Goal: Task Accomplishment & Management: Manage account settings

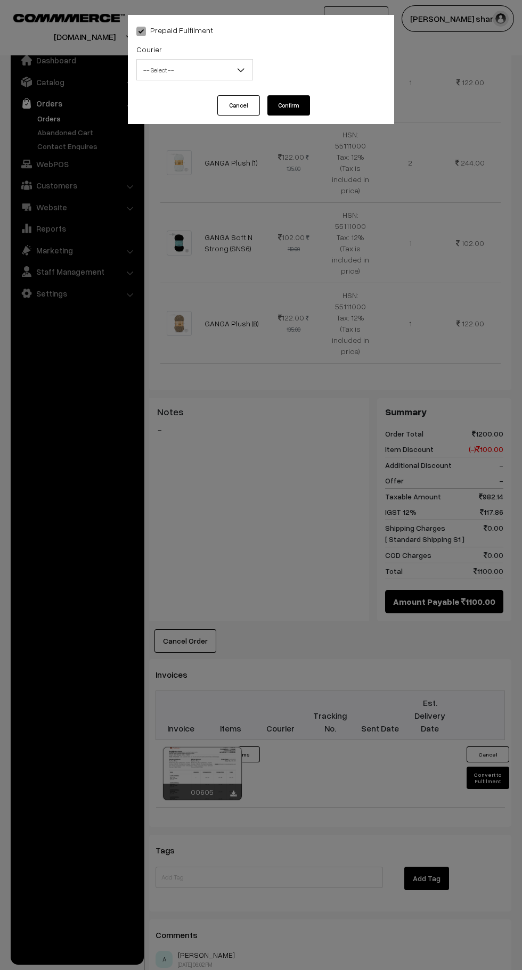
scroll to position [802, 0]
click at [225, 76] on span "-- Select --" at bounding box center [195, 70] width 116 height 19
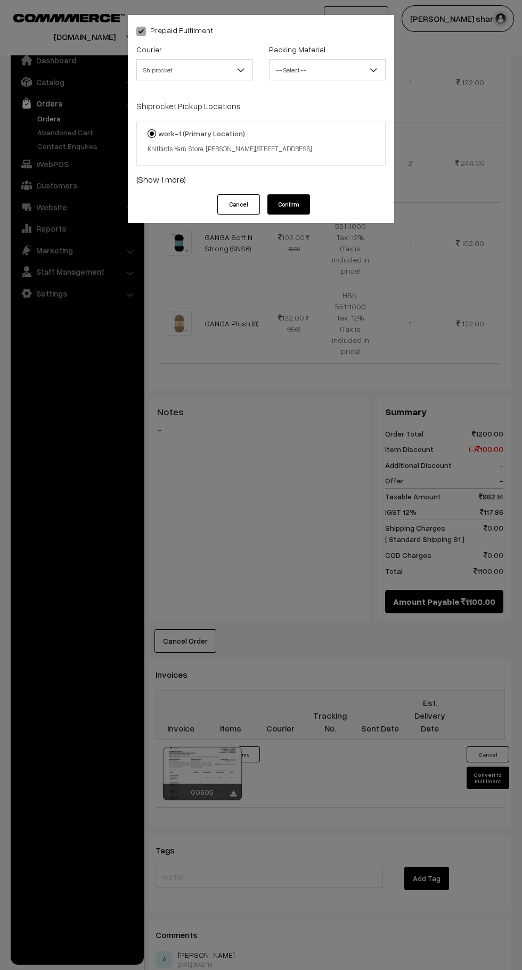
click at [240, 215] on button "Cancel" at bounding box center [238, 204] width 43 height 20
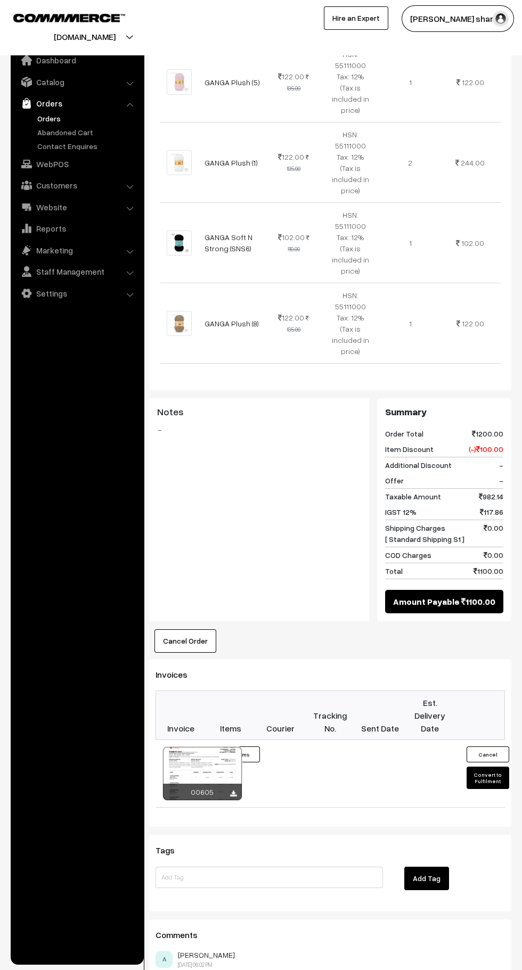
click at [484, 767] on button "Convert to Fulfilment" at bounding box center [487, 778] width 43 height 22
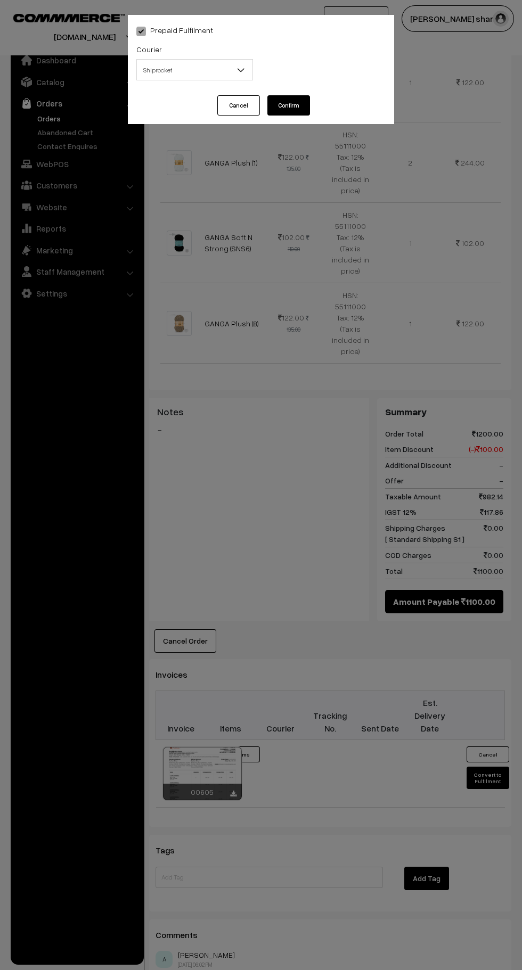
click at [245, 68] on b at bounding box center [240, 69] width 11 height 11
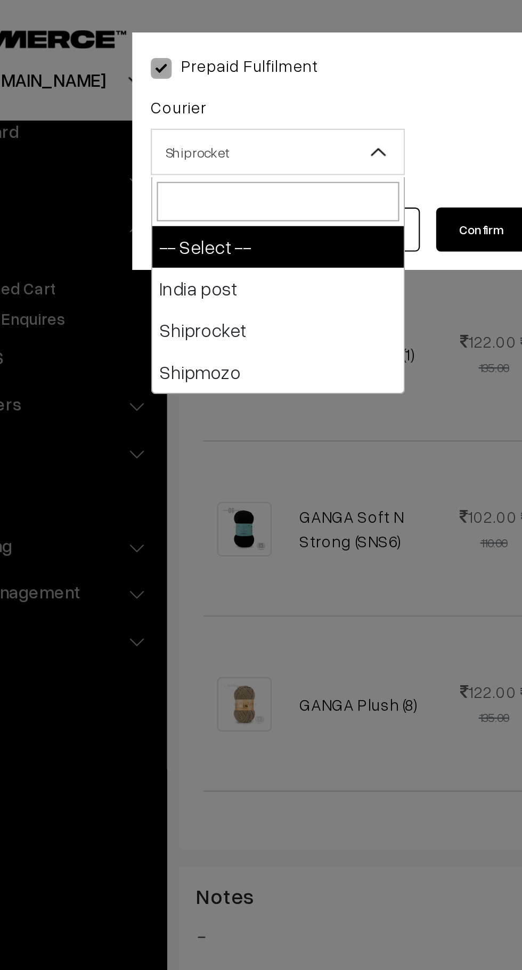
select select "1"
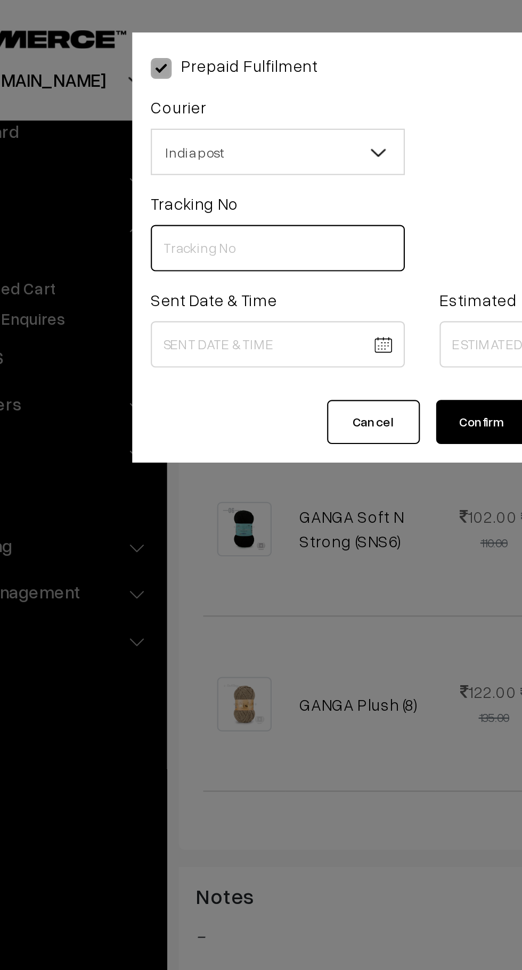
click at [175, 114] on input "text" at bounding box center [194, 113] width 117 height 21
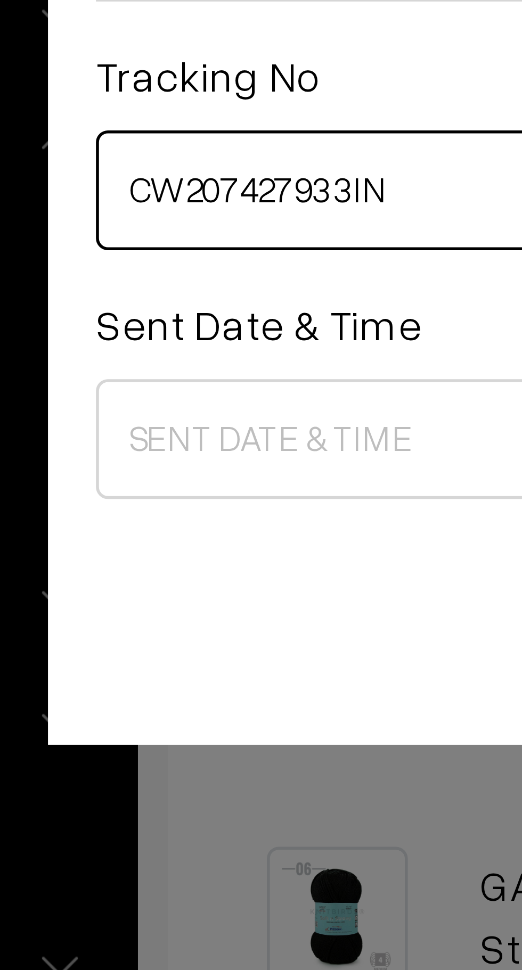
type input "CW207427933IN"
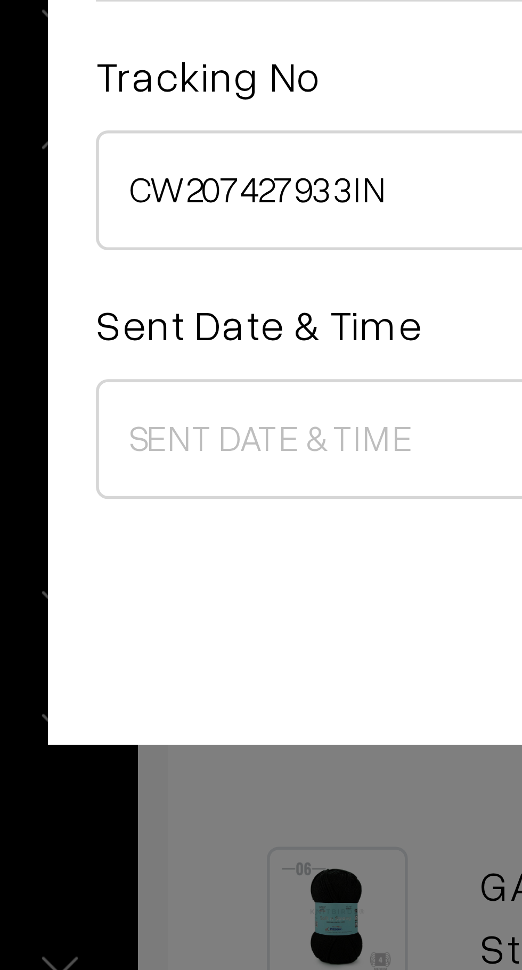
click at [175, 161] on body "Thank you for showing interest. Our team will call you shortly. Close knitbirds…" at bounding box center [261, 147] width 522 height 1899
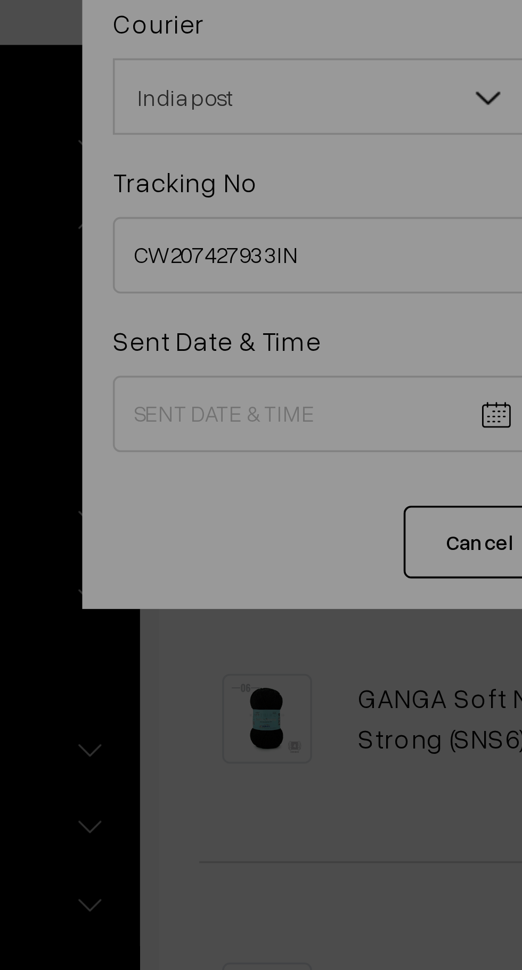
scroll to position [720, 0]
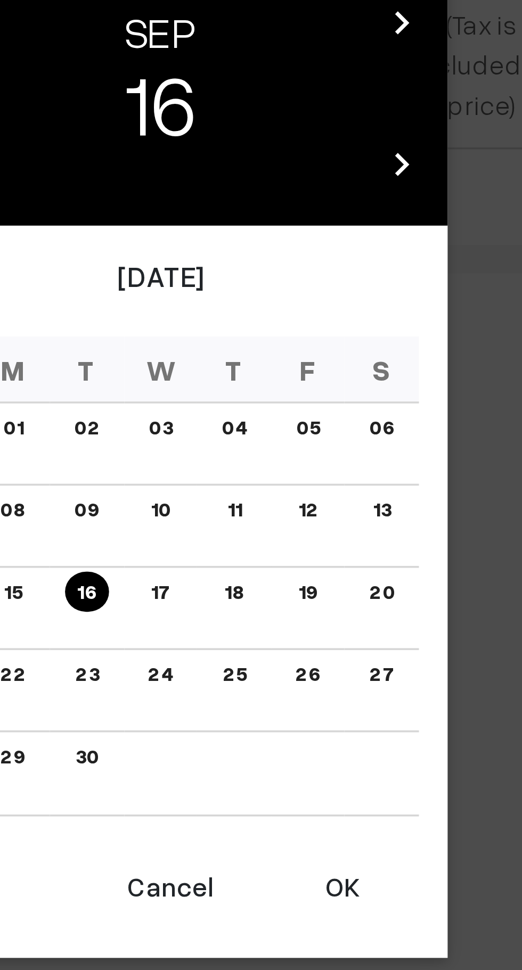
click at [311, 652] on button "OK" at bounding box center [311, 650] width 43 height 23
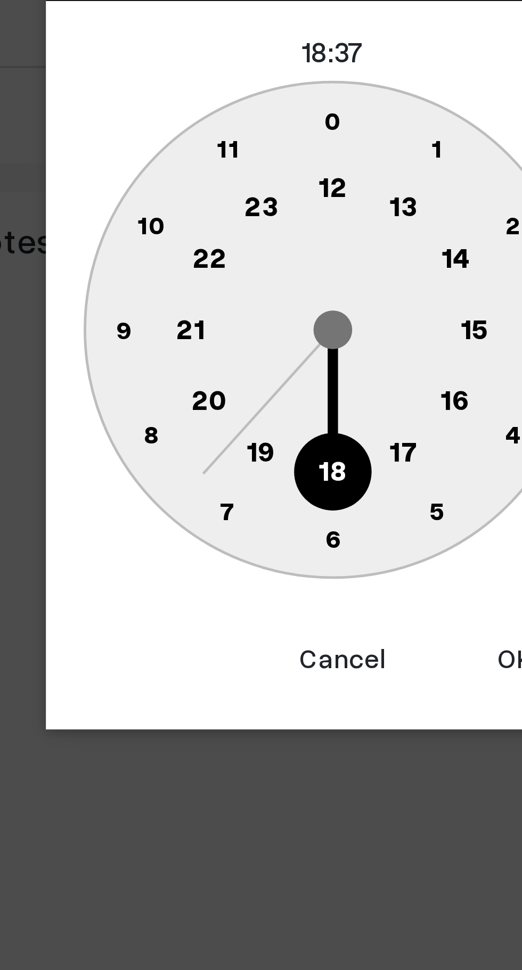
click at [211, 489] on text "10" at bounding box center [211, 488] width 8 height 9
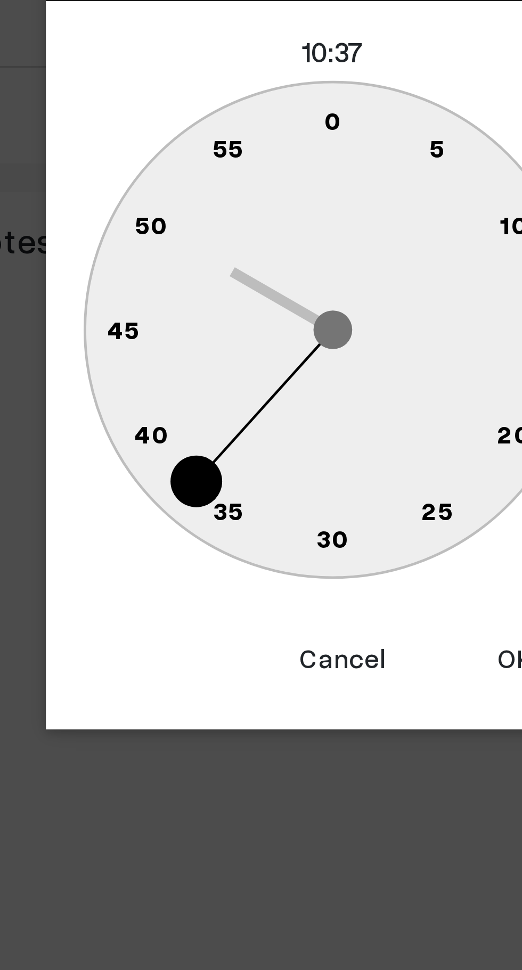
click at [260, 459] on text "0" at bounding box center [261, 459] width 5 height 9
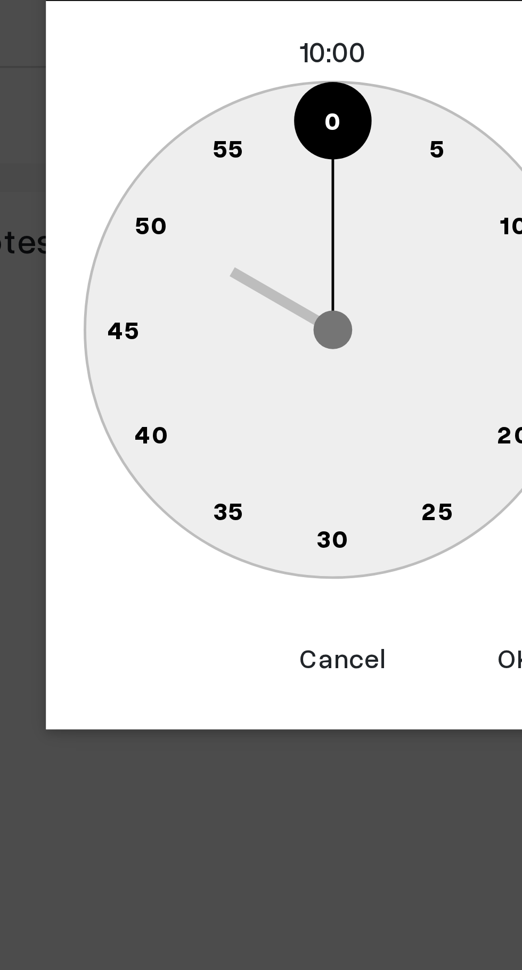
type input "16-09-2025 10:00"
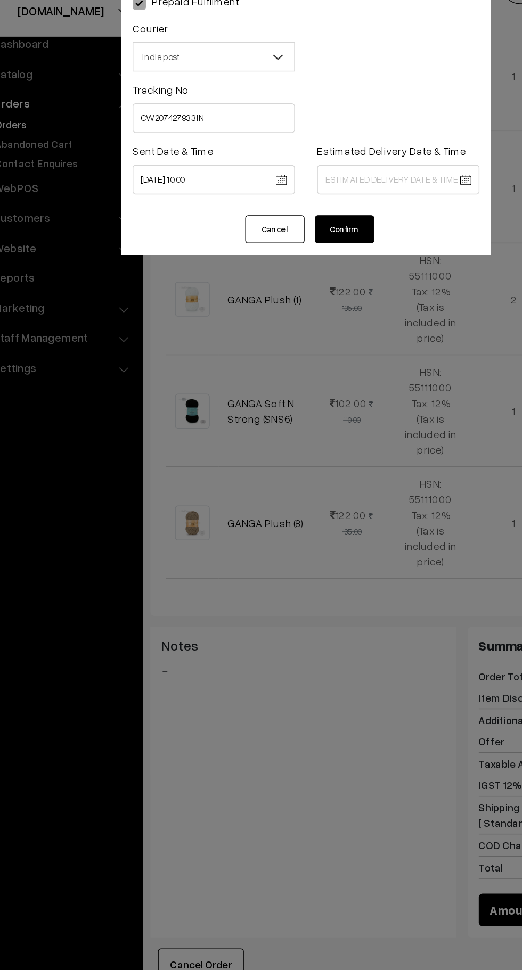
click at [300, 160] on body "Thank you for showing interest. Our team will call you shortly. Close [DOMAIN_N…" at bounding box center [261, 229] width 522 height 1899
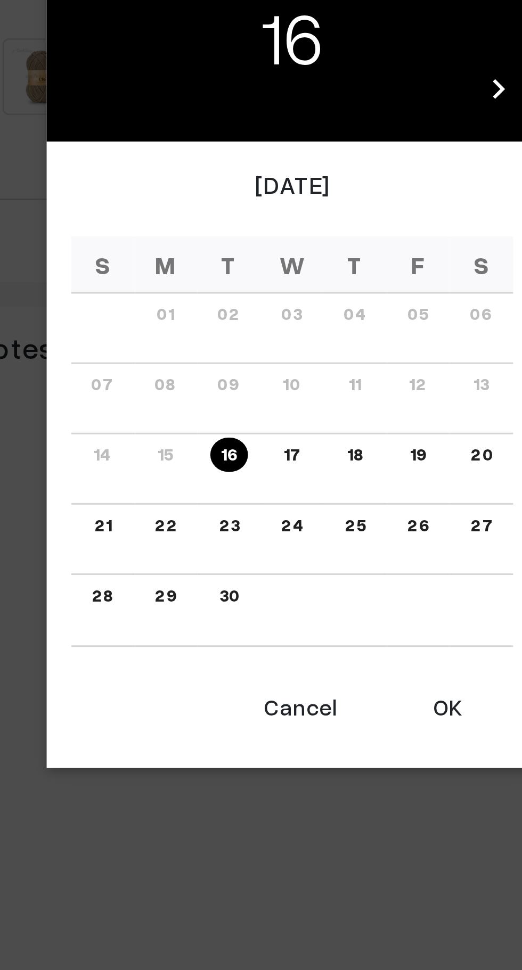
click at [243, 555] on link "23" at bounding box center [240, 550] width 13 height 11
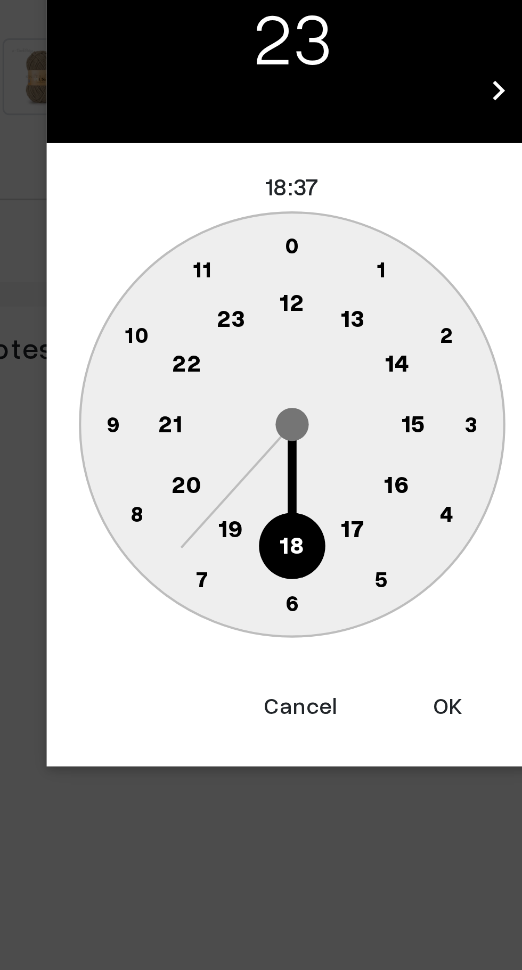
click at [298, 540] on text "16" at bounding box center [295, 537] width 9 height 10
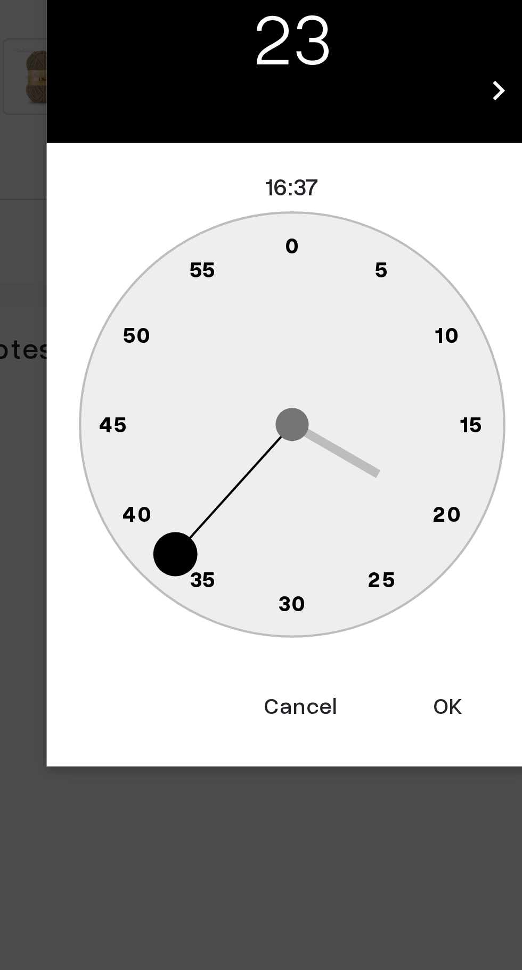
click at [262, 457] on text "0" at bounding box center [261, 459] width 5 height 9
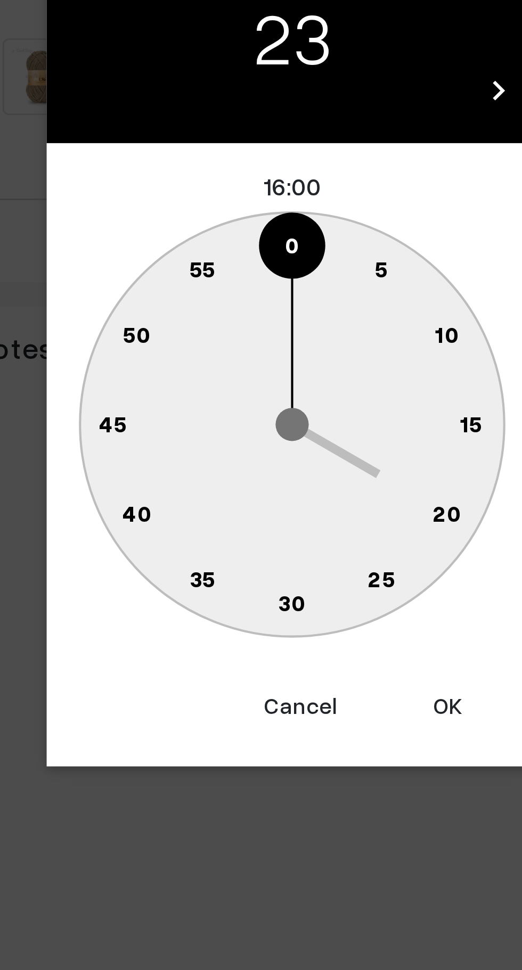
type input "23-09-2025 16:00"
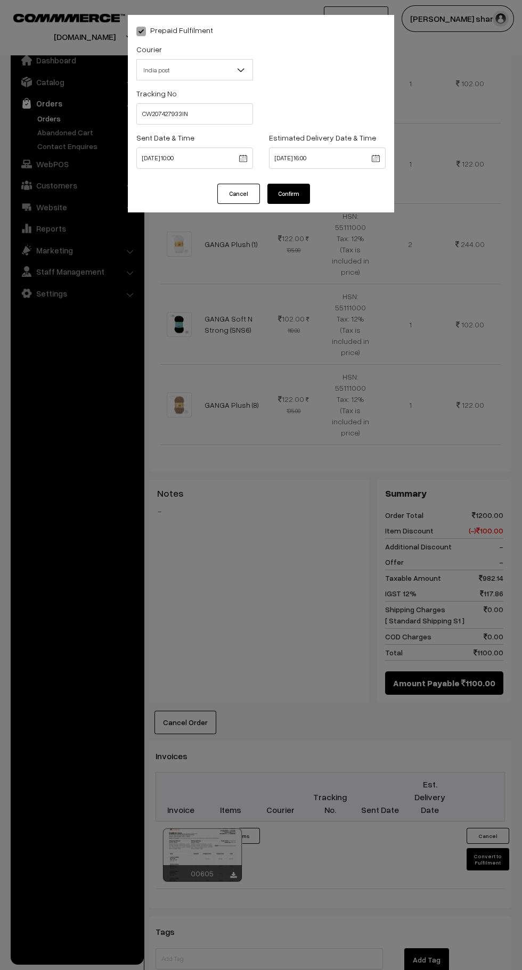
click at [289, 194] on button "Confirm" at bounding box center [288, 194] width 43 height 20
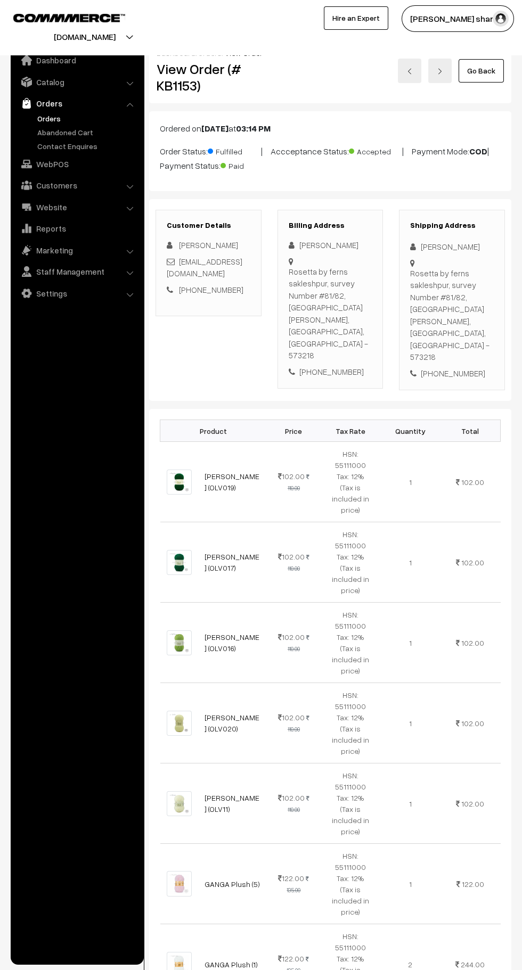
click at [488, 100] on div "Dashboard / orders / View Order View Order (# KB1153) Go Back" at bounding box center [330, 71] width 362 height 63
click at [485, 75] on link "Go Back" at bounding box center [480, 70] width 45 height 23
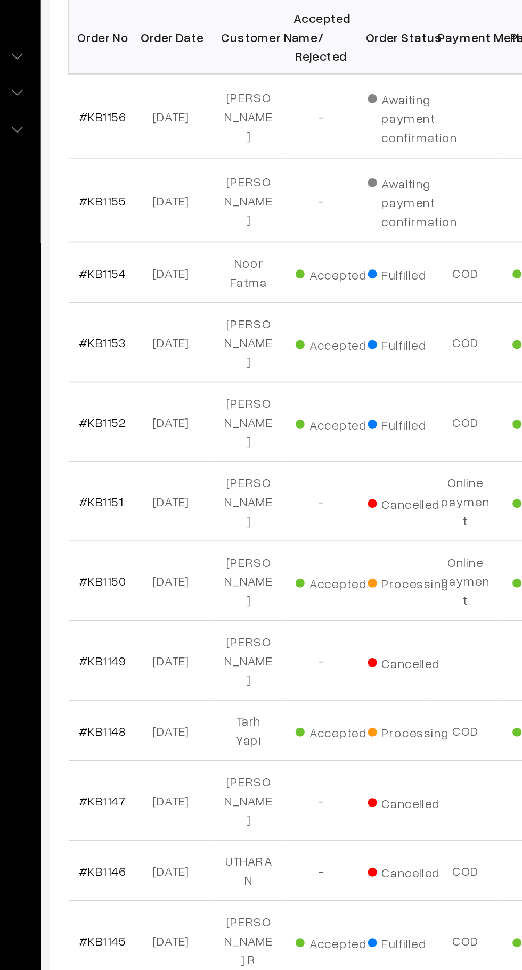
click at [175, 645] on link "#KB1148" at bounding box center [181, 649] width 28 height 9
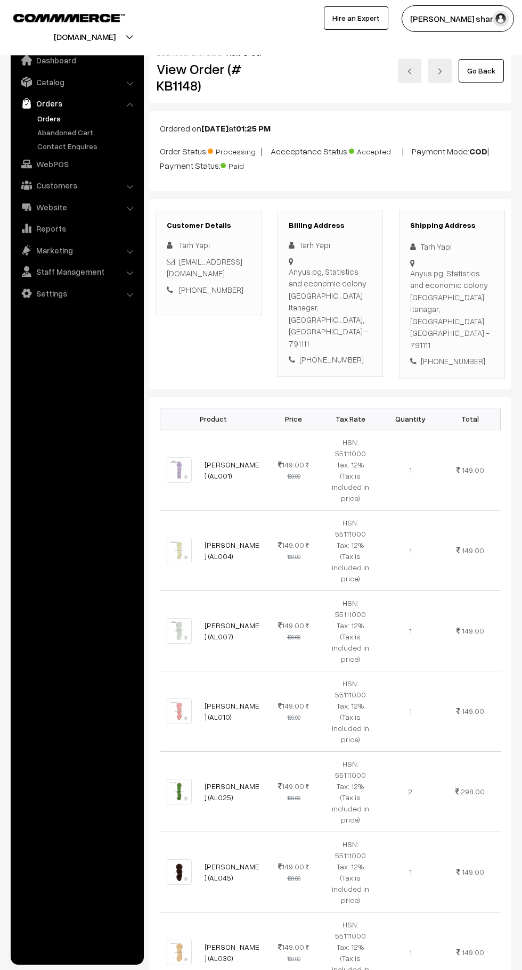
scroll to position [928, 0]
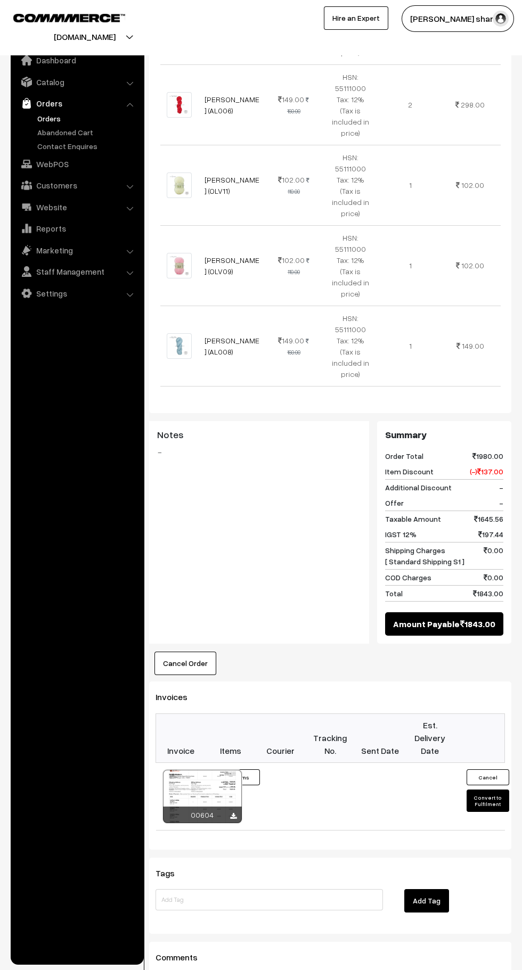
click at [488, 789] on button "Convert to Fulfilment" at bounding box center [487, 800] width 43 height 22
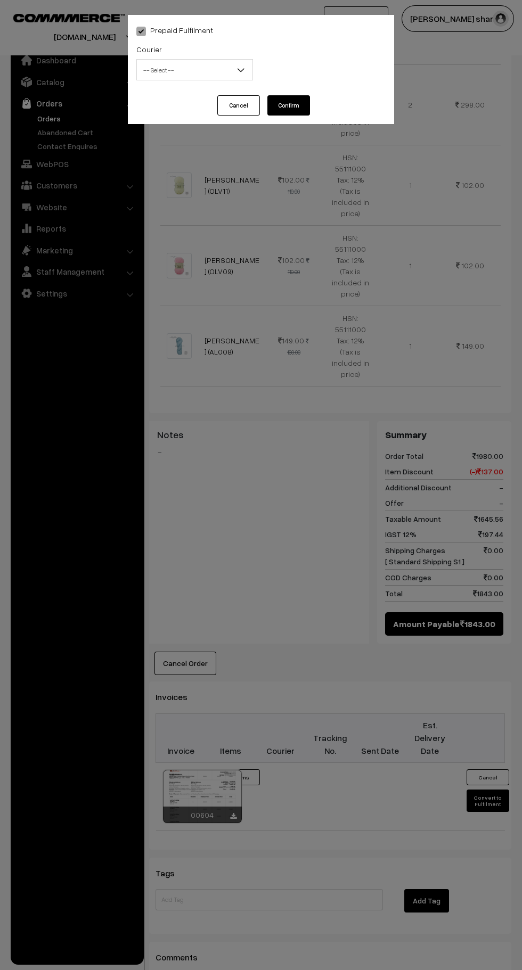
click at [207, 76] on span "-- Select --" at bounding box center [195, 70] width 116 height 19
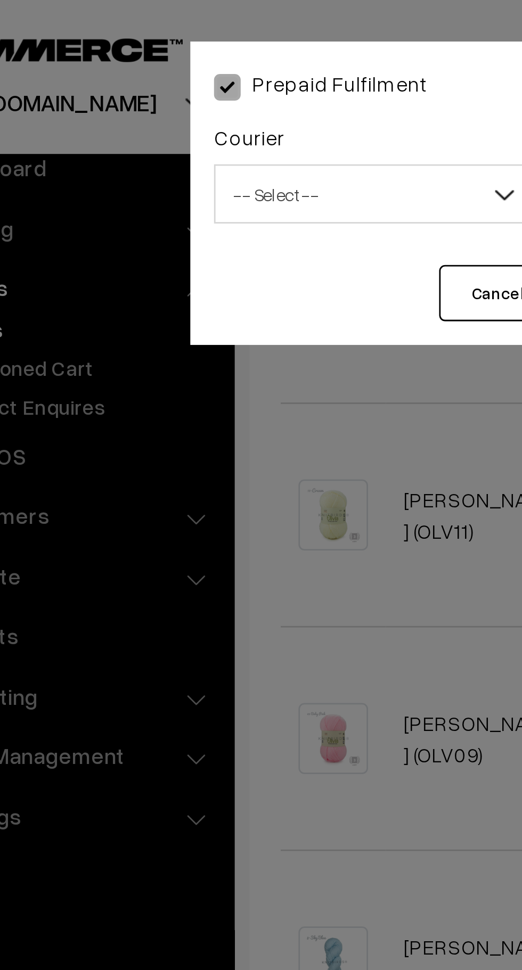
click at [175, 73] on span "-- Select --" at bounding box center [195, 70] width 116 height 19
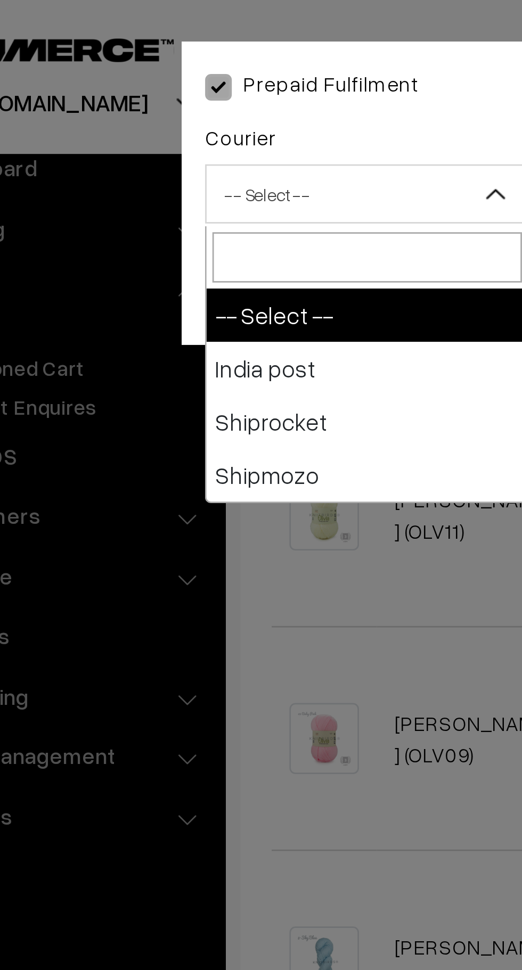
select select "1"
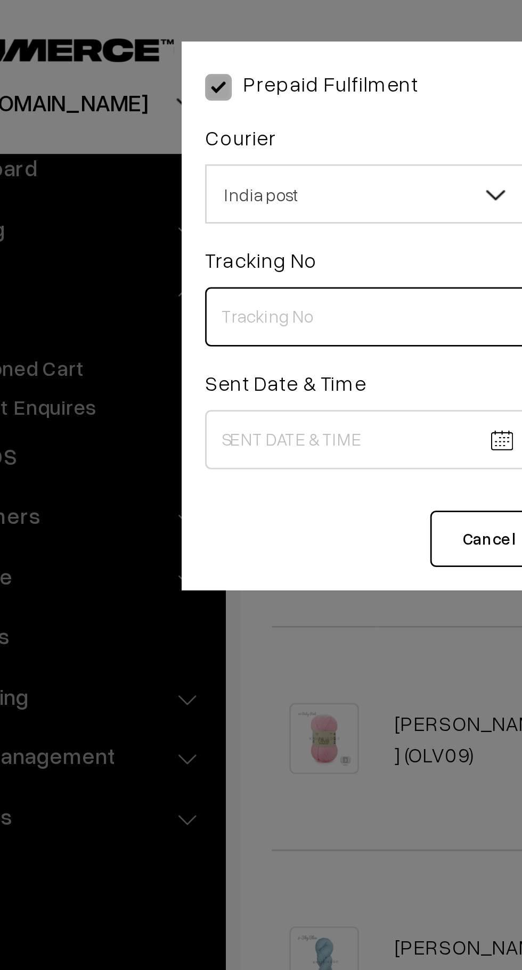
click at [177, 118] on input "text" at bounding box center [194, 113] width 117 height 21
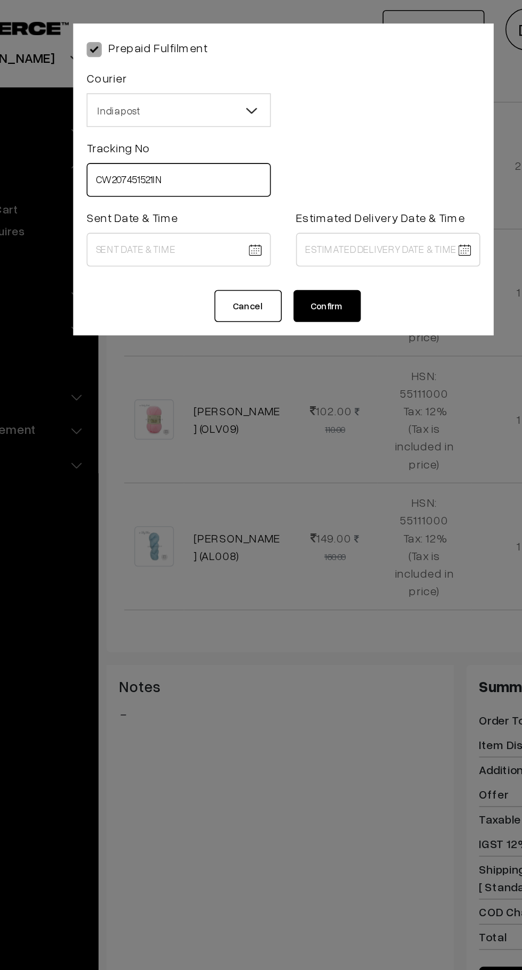
type input "CW207451521IN"
click at [215, 157] on body "Thank you for showing interest. Our team will call you shortly. Close knitbirds…" at bounding box center [261, 95] width 522 height 2047
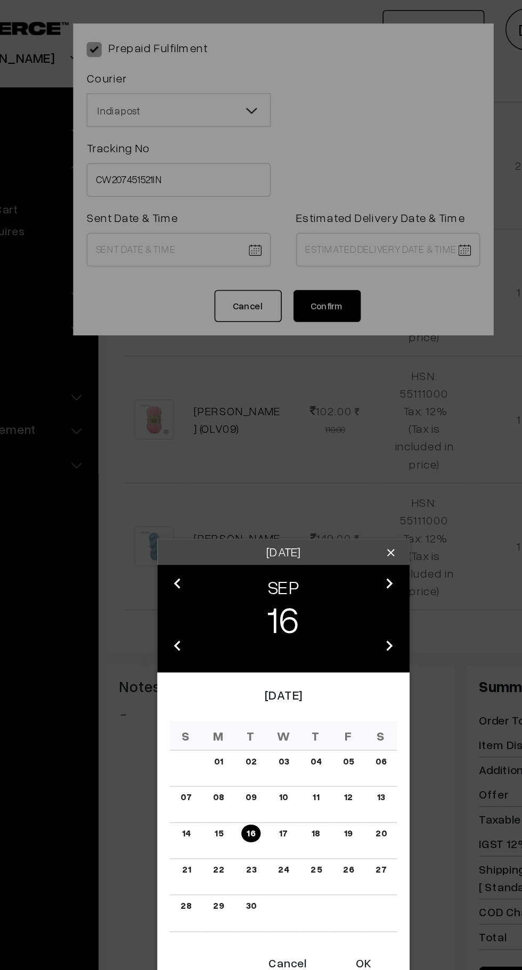
scroll to position [847, 0]
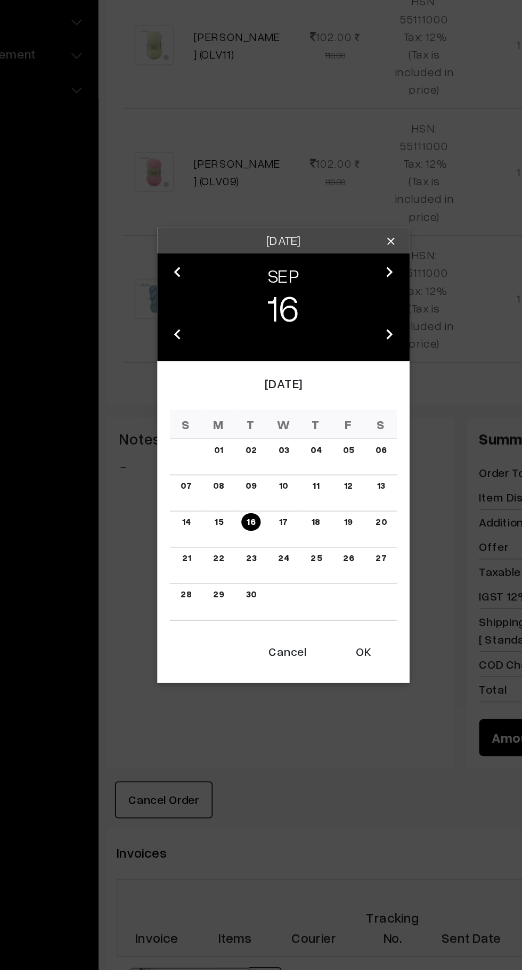
click at [318, 652] on button "OK" at bounding box center [311, 650] width 43 height 23
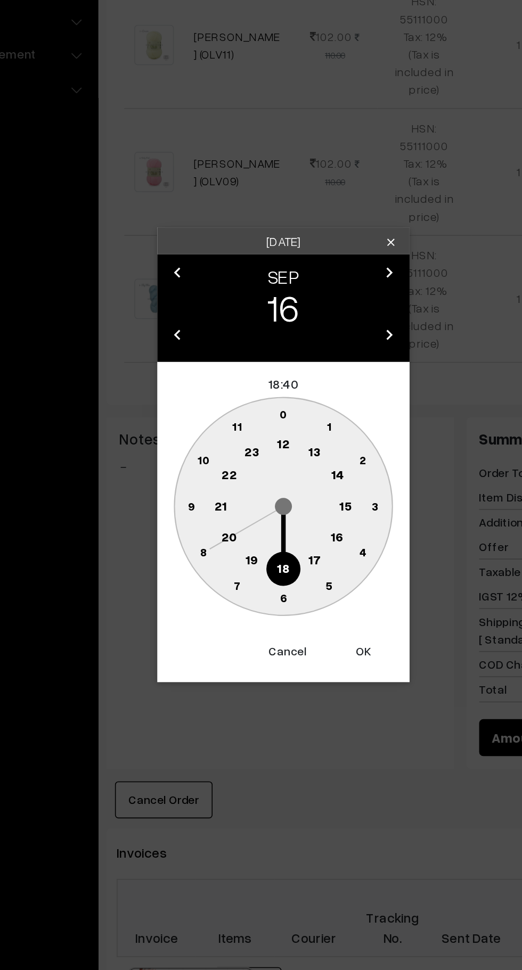
click at [210, 529] on text "10" at bounding box center [211, 528] width 8 height 9
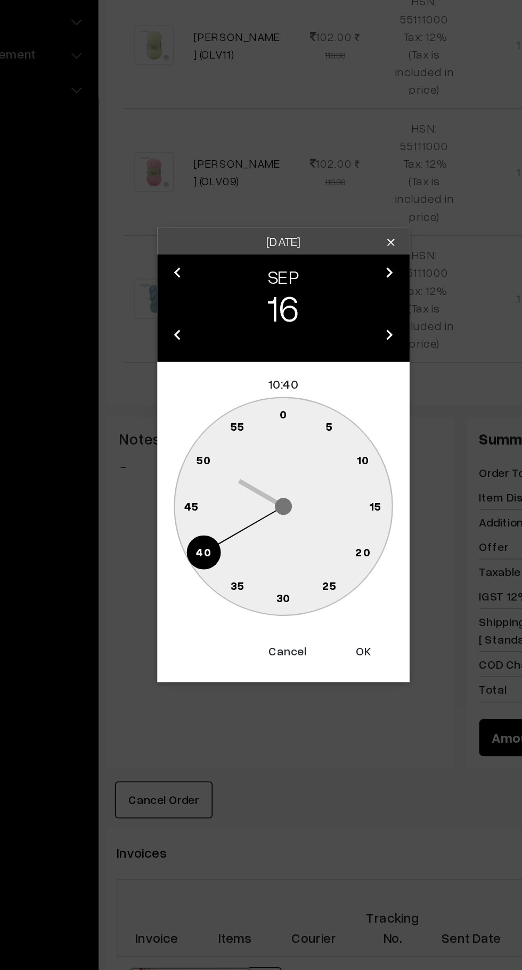
click at [261, 500] on text "0" at bounding box center [261, 499] width 5 height 9
type input "16-09-2025 10:00"
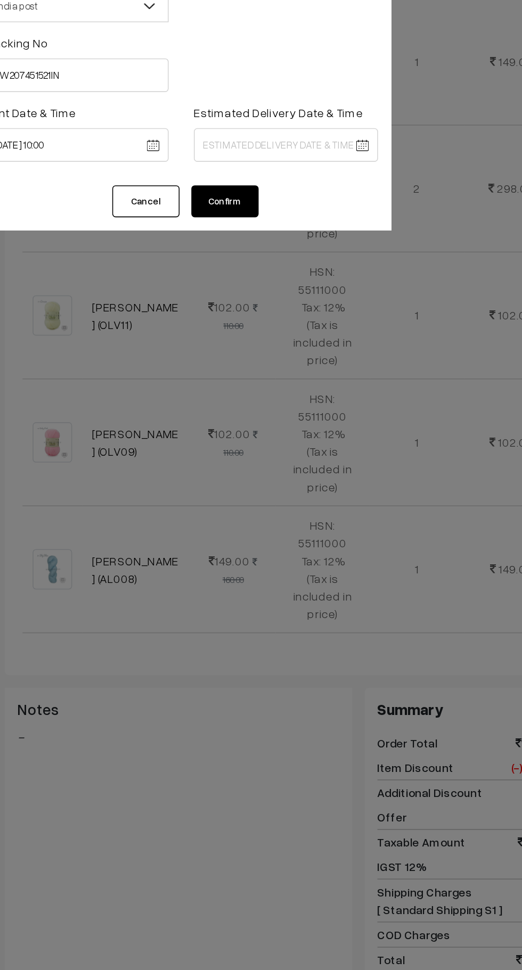
click at [328, 159] on body "Thank you for showing interest. Our team will call you shortly. Close knitbirds…" at bounding box center [261, 176] width 522 height 2047
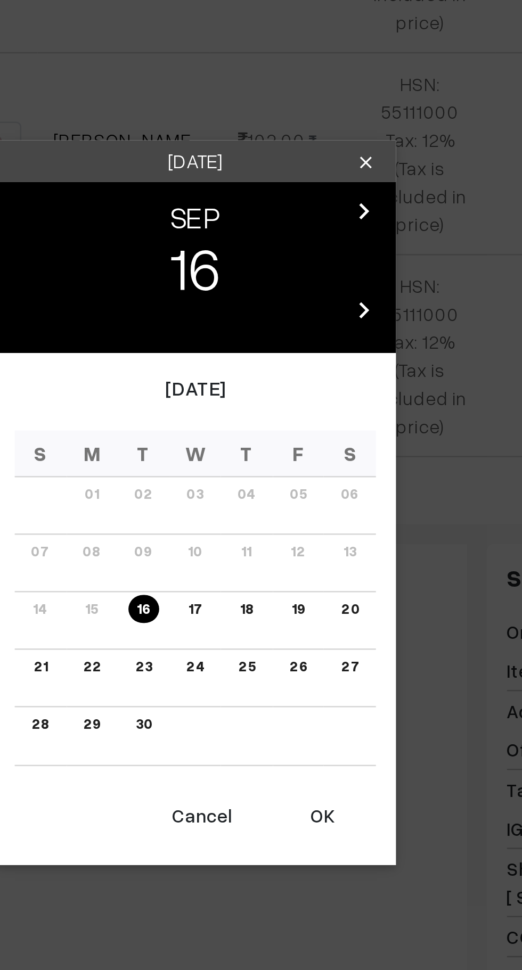
click at [241, 552] on link "23" at bounding box center [240, 550] width 13 height 11
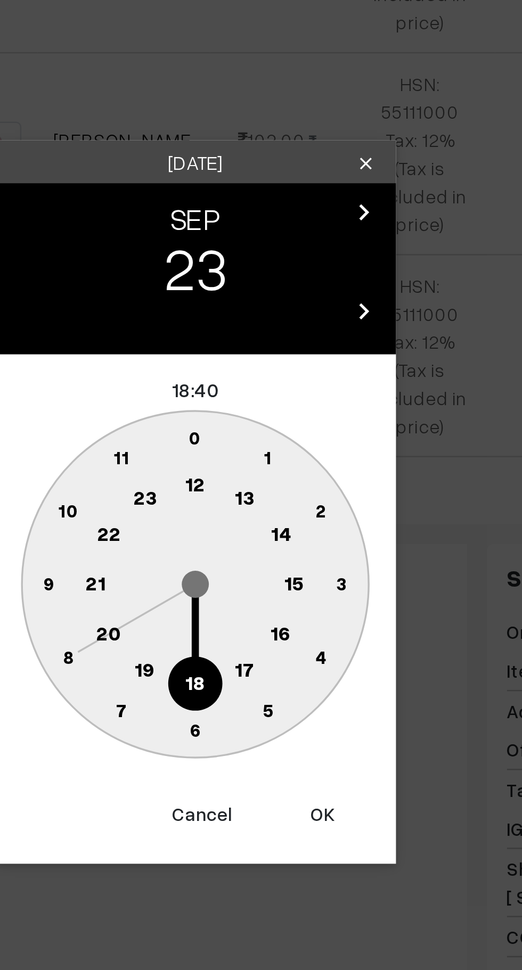
click at [293, 540] on text "16" at bounding box center [295, 537] width 9 height 10
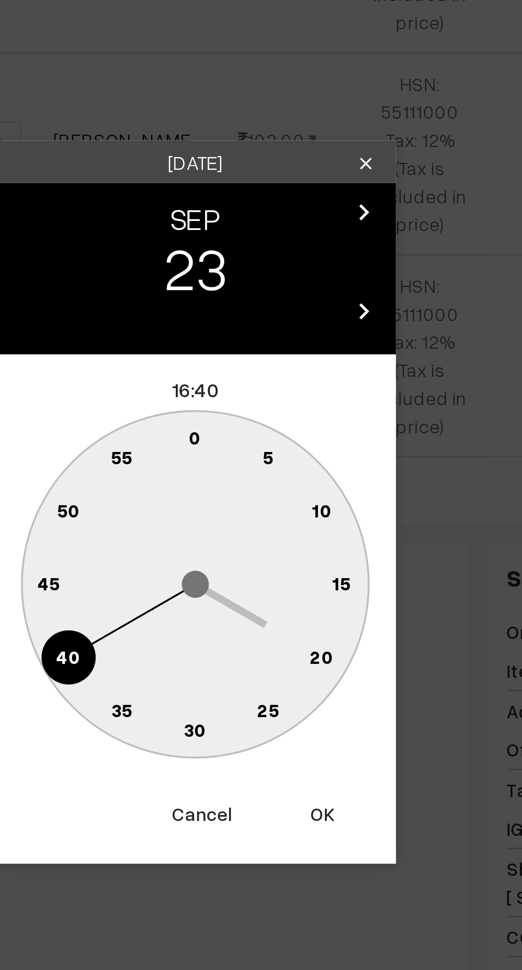
click at [259, 460] on text "0" at bounding box center [261, 459] width 5 height 9
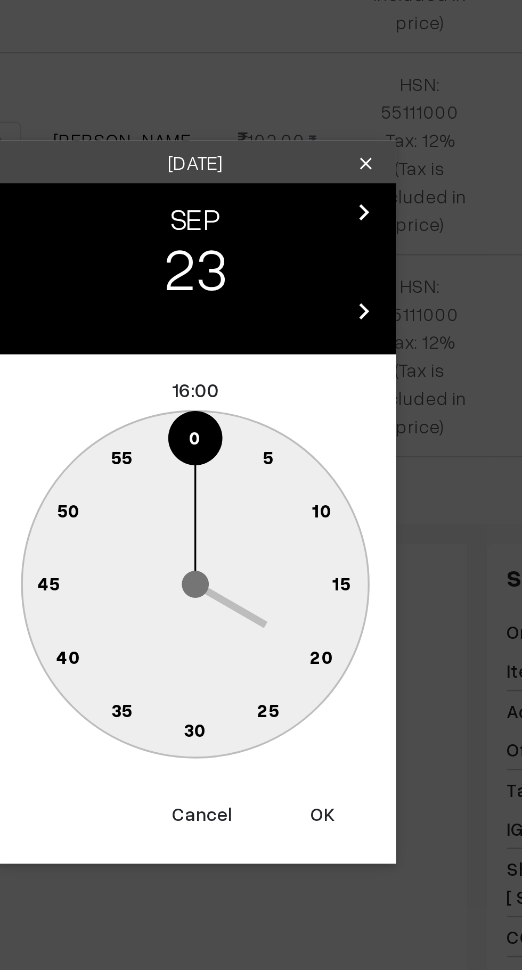
type input "23-09-2025 16:00"
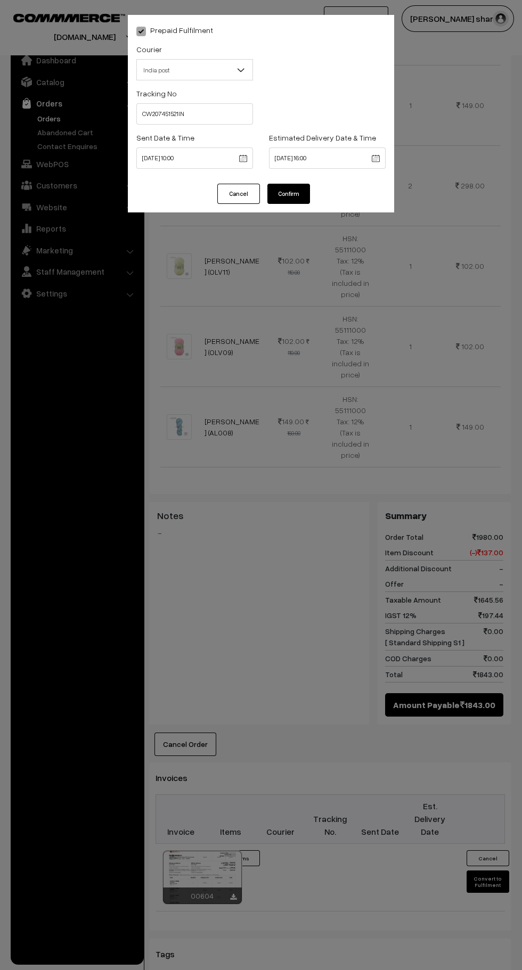
click at [295, 194] on button "Confirm" at bounding box center [288, 194] width 43 height 20
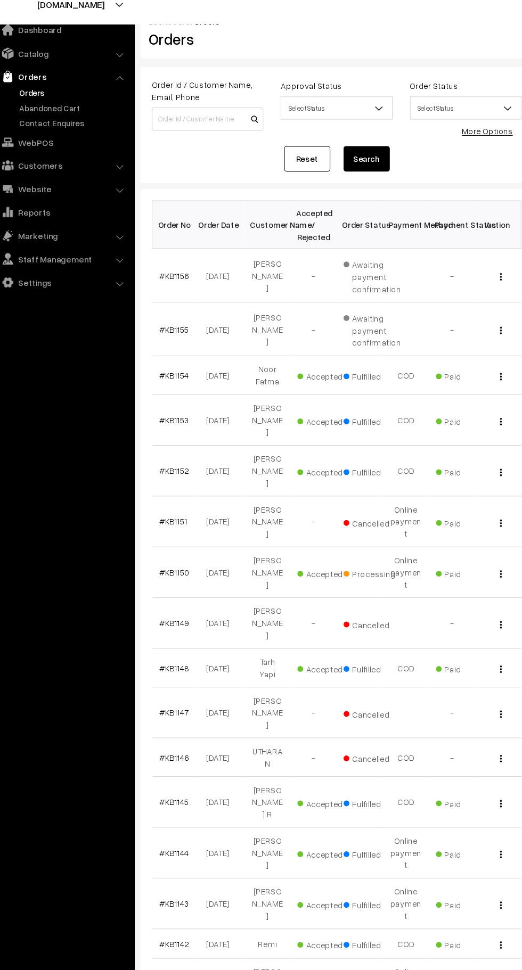
click at [183, 556] on link "#KB1150" at bounding box center [181, 560] width 28 height 9
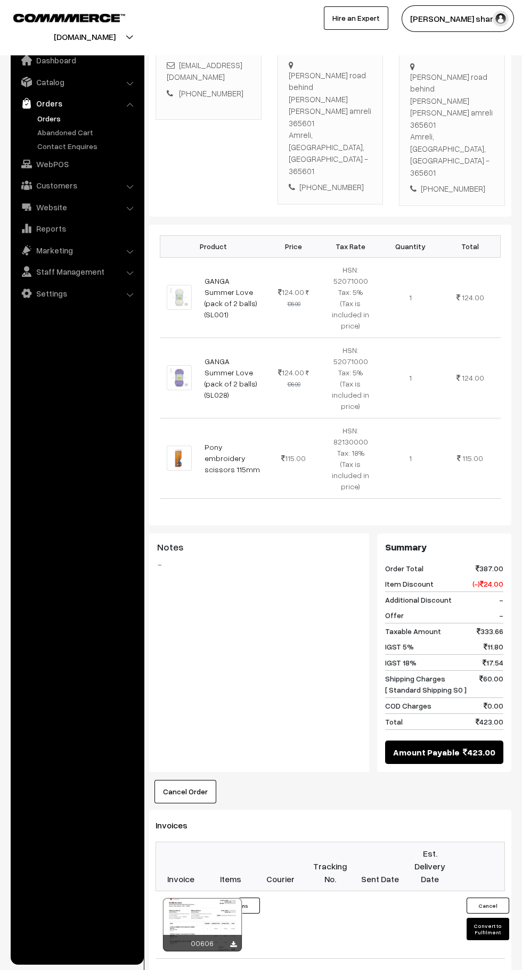
scroll to position [449, 0]
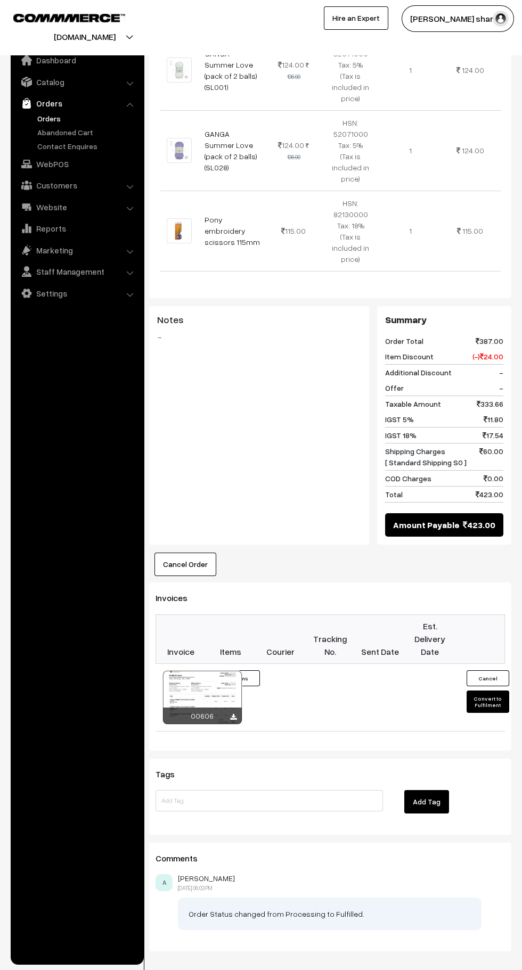
click at [489, 690] on button "Convert to Fulfilment" at bounding box center [487, 701] width 43 height 22
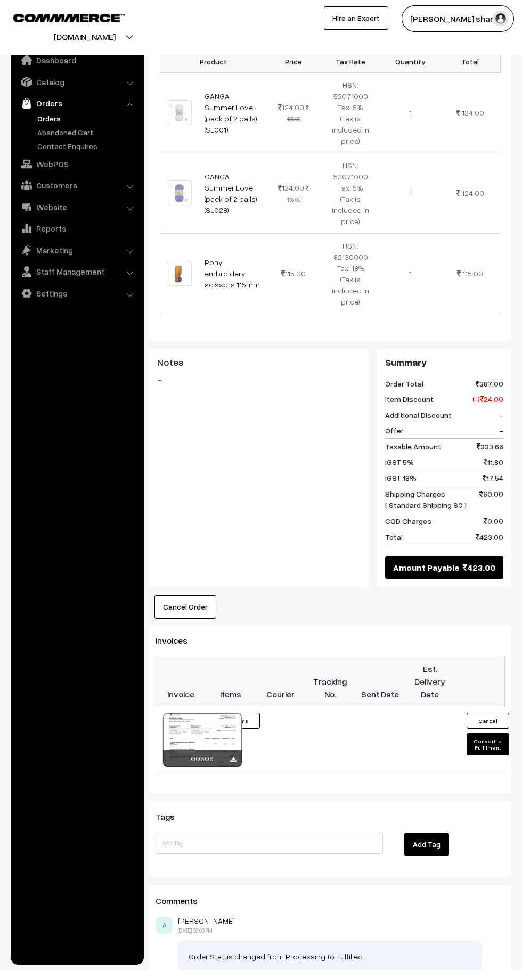
scroll to position [410, 0]
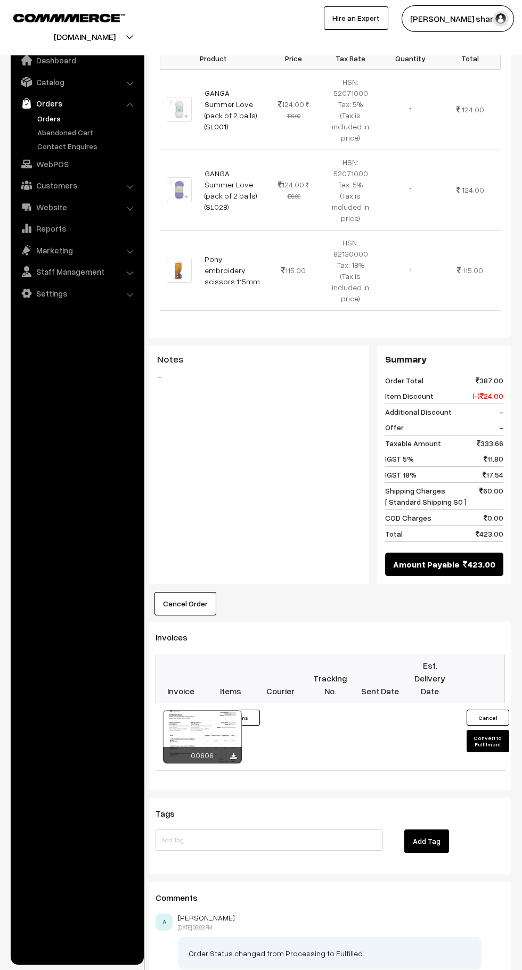
click at [495, 730] on button "Convert to Fulfilment" at bounding box center [487, 741] width 43 height 22
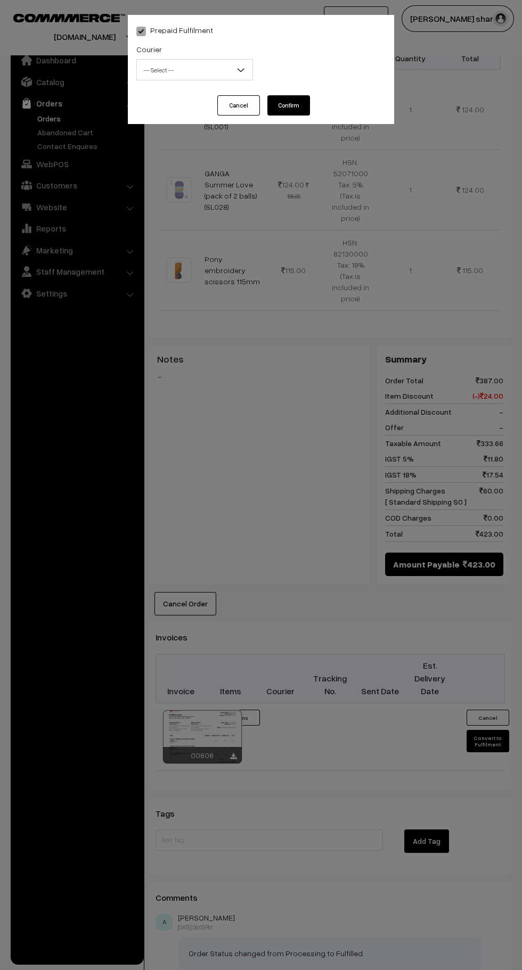
click at [206, 71] on span "-- Select --" at bounding box center [195, 70] width 116 height 19
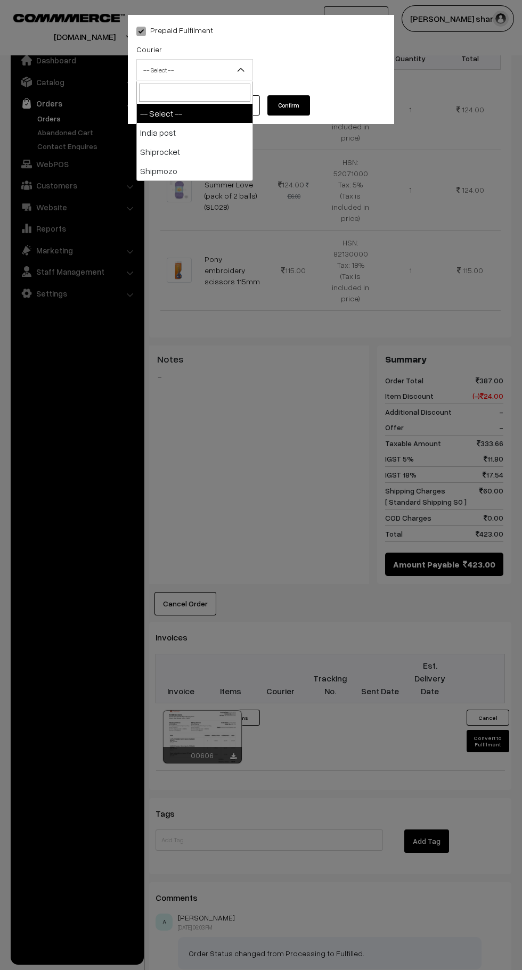
select select "1"
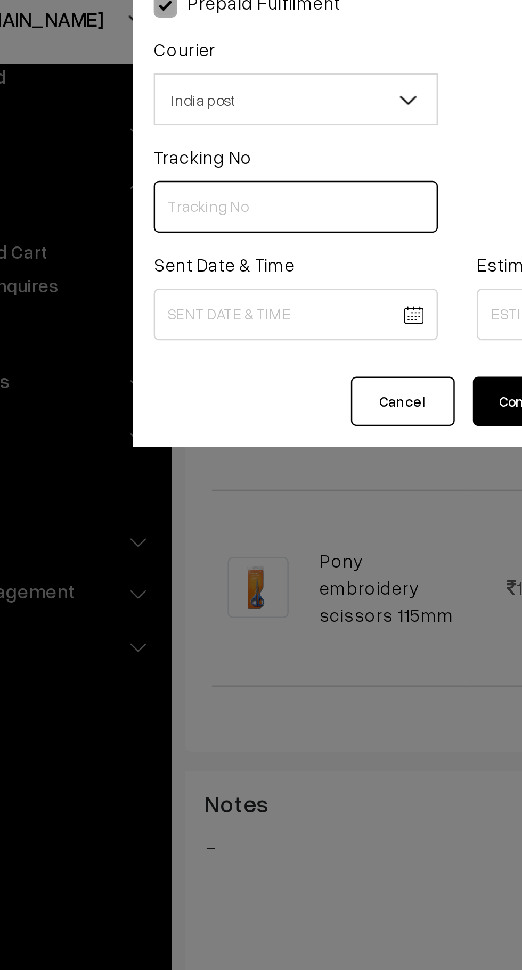
click at [185, 112] on input "text" at bounding box center [194, 113] width 117 height 21
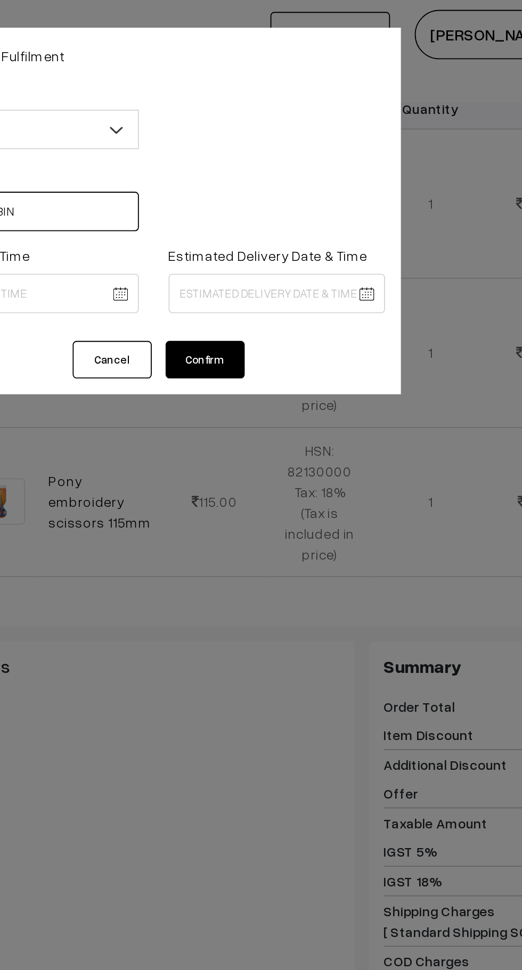
type input "CW207451623IN"
click at [231, 159] on body "Thank you for showing interest. Our team will call you shortly. Close knitbirds…" at bounding box center [261, 325] width 522 height 1470
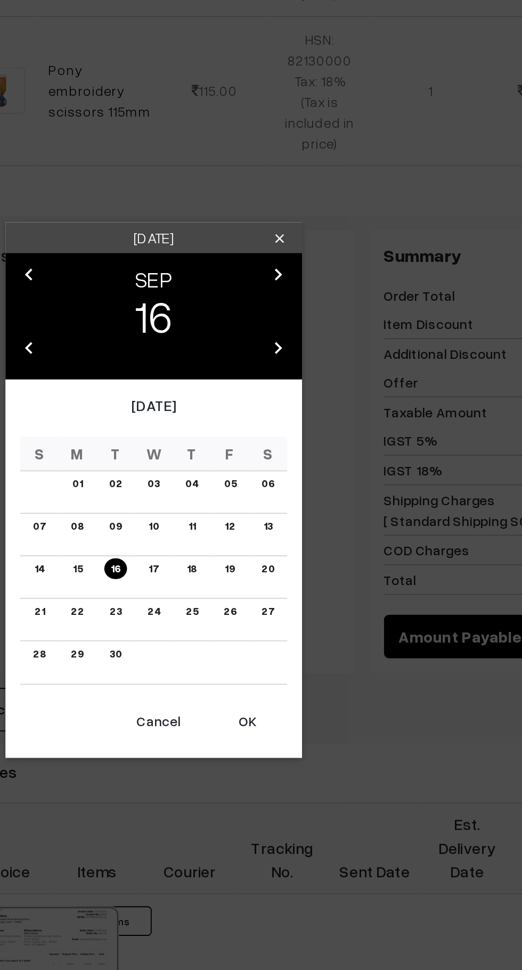
click at [316, 612] on button "OK" at bounding box center [311, 609] width 43 height 23
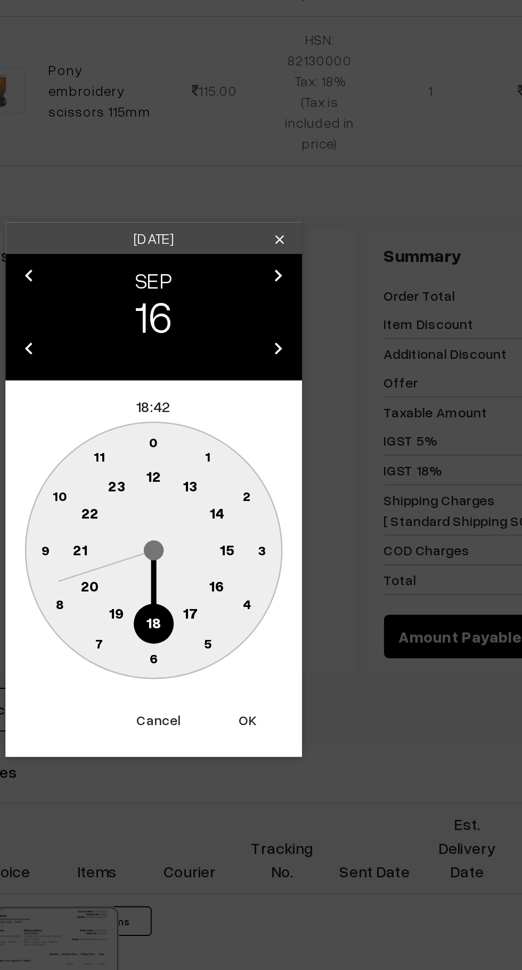
click at [212, 491] on text "10" at bounding box center [211, 488] width 8 height 9
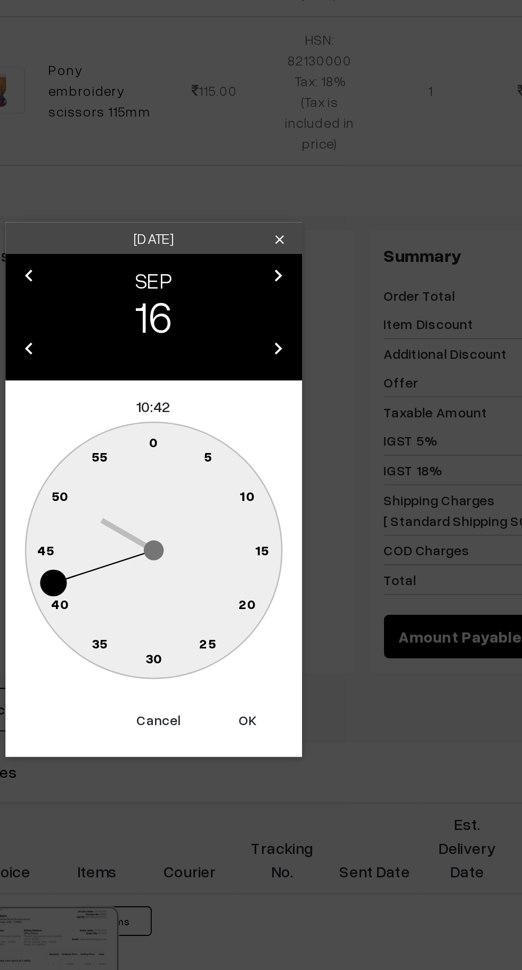
click at [264, 459] on circle at bounding box center [267, 461] width 14 height 14
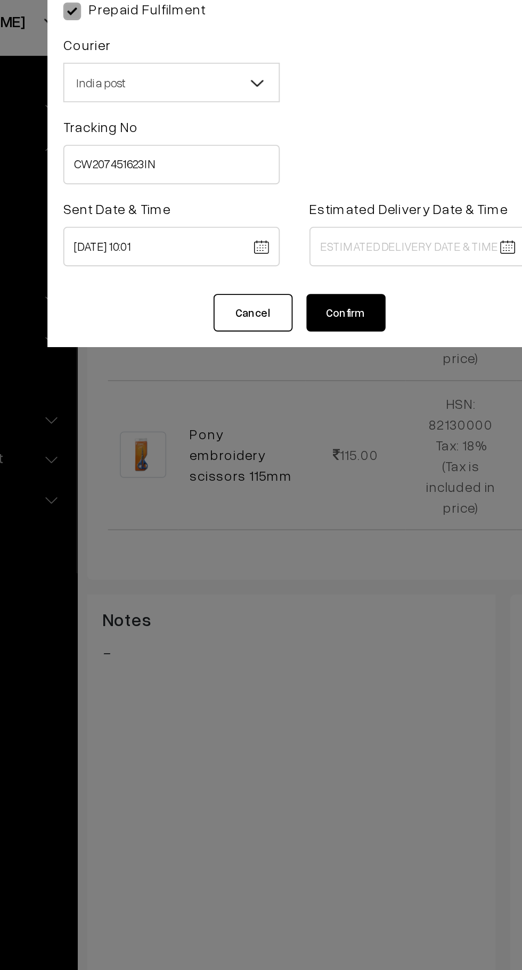
click at [188, 160] on body "Thank you for showing interest. Our team will call you shortly. Close knitbirds…" at bounding box center [261, 325] width 522 height 1470
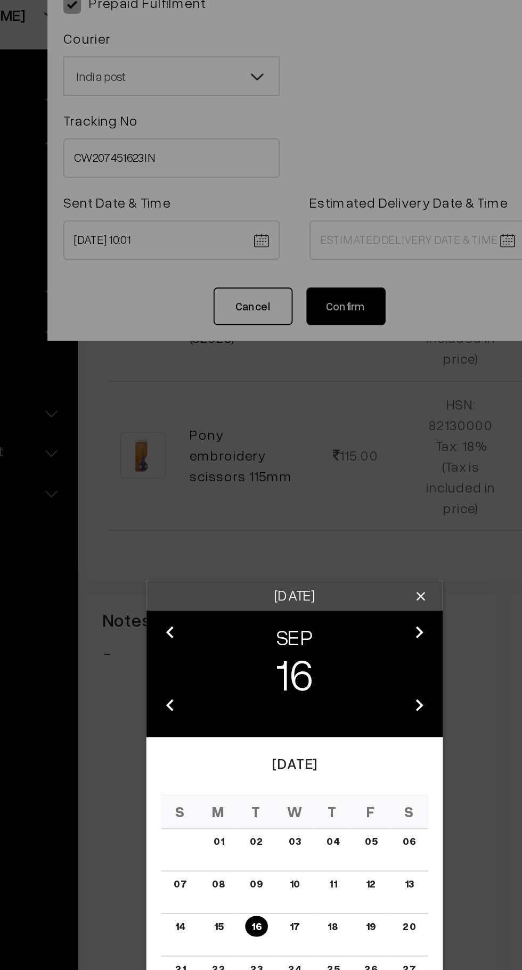
scroll to position [368, 0]
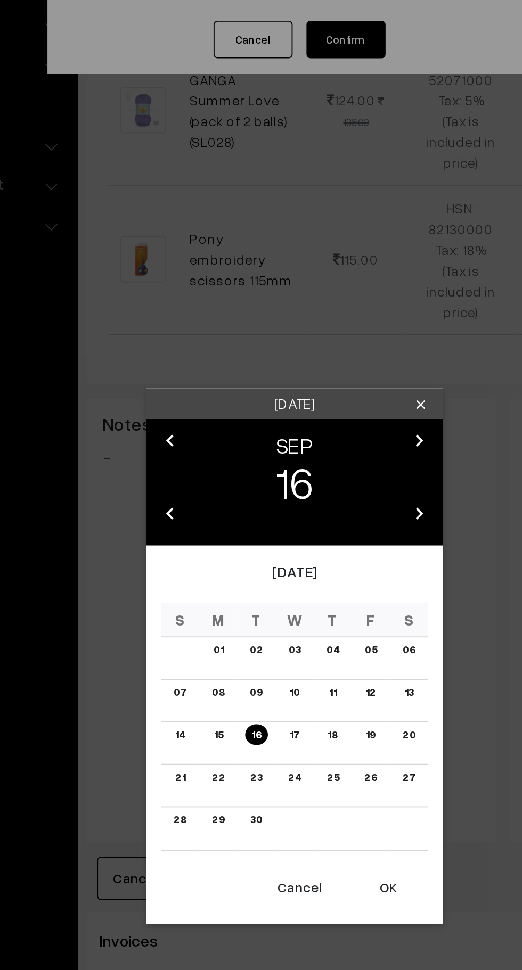
click at [317, 652] on button "OK" at bounding box center [311, 650] width 43 height 23
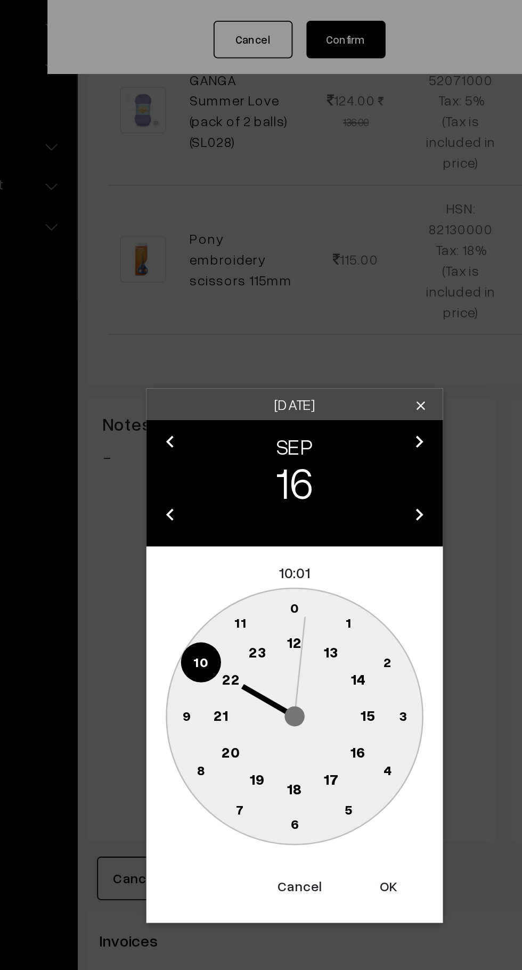
click at [209, 529] on text "10" at bounding box center [211, 528] width 8 height 9
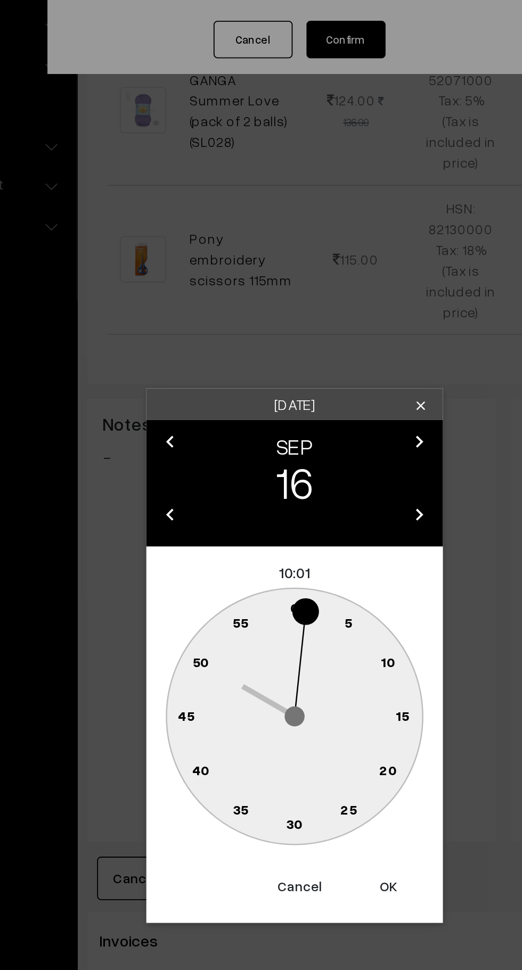
click at [260, 497] on text "0" at bounding box center [261, 499] width 5 height 9
type input "16-09-2025 10:00"
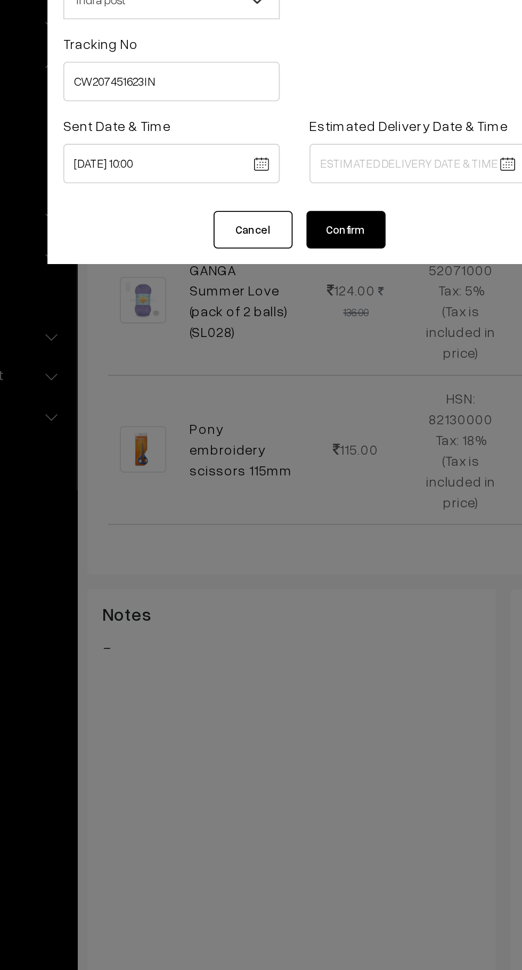
click at [291, 162] on body "Thank you for showing interest. Our team will call you shortly. Close knitbirds…" at bounding box center [261, 367] width 522 height 1470
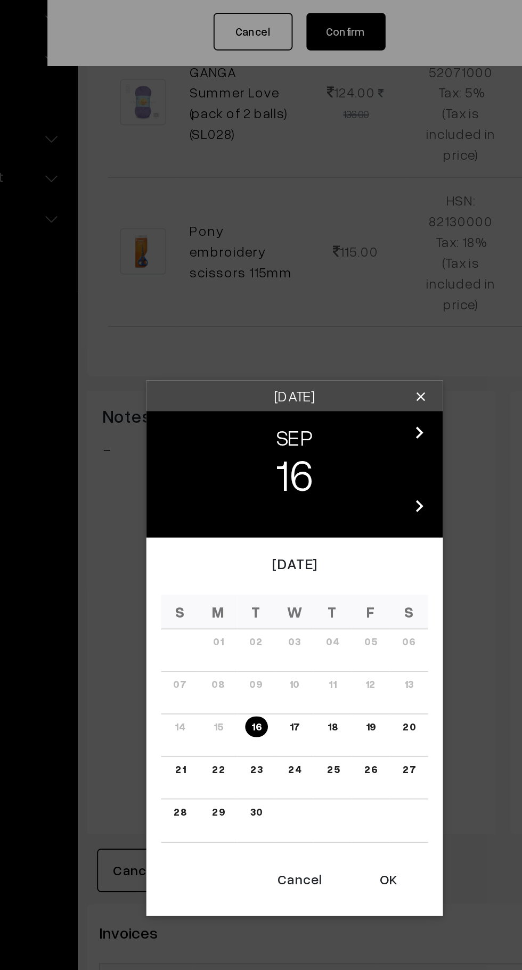
click at [241, 591] on link "23" at bounding box center [240, 591] width 13 height 11
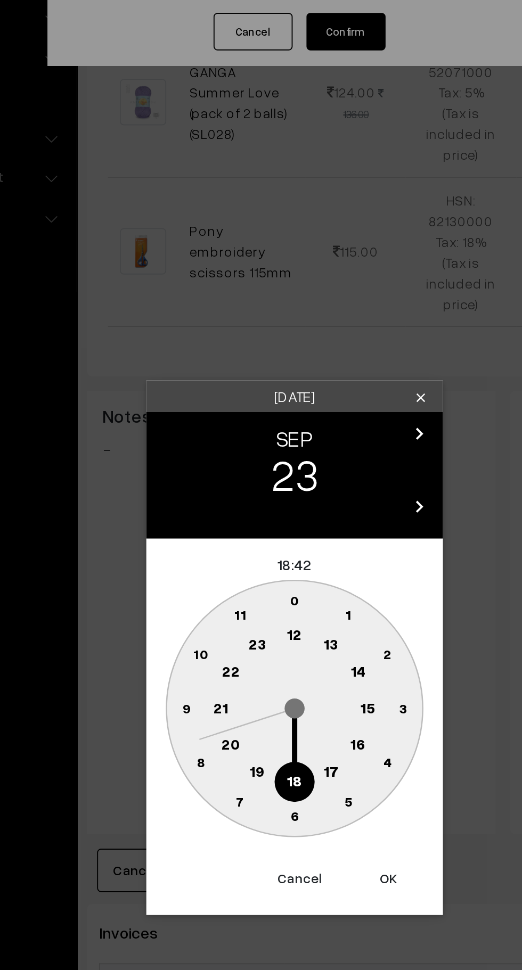
click at [297, 581] on text "16" at bounding box center [295, 578] width 9 height 10
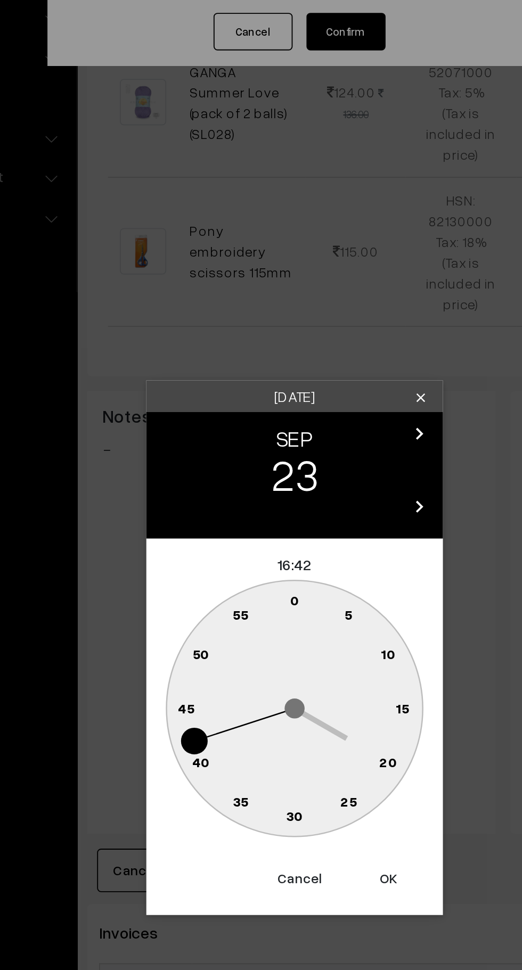
click at [259, 495] on circle at bounding box center [261, 500] width 22 height 22
type input "23-09-2025 16:00"
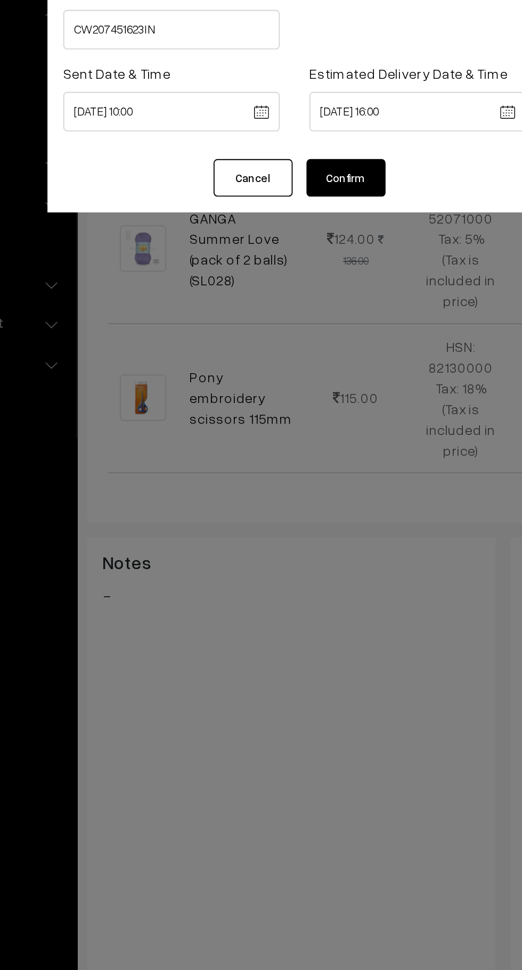
click at [292, 195] on button "Confirm" at bounding box center [288, 194] width 43 height 20
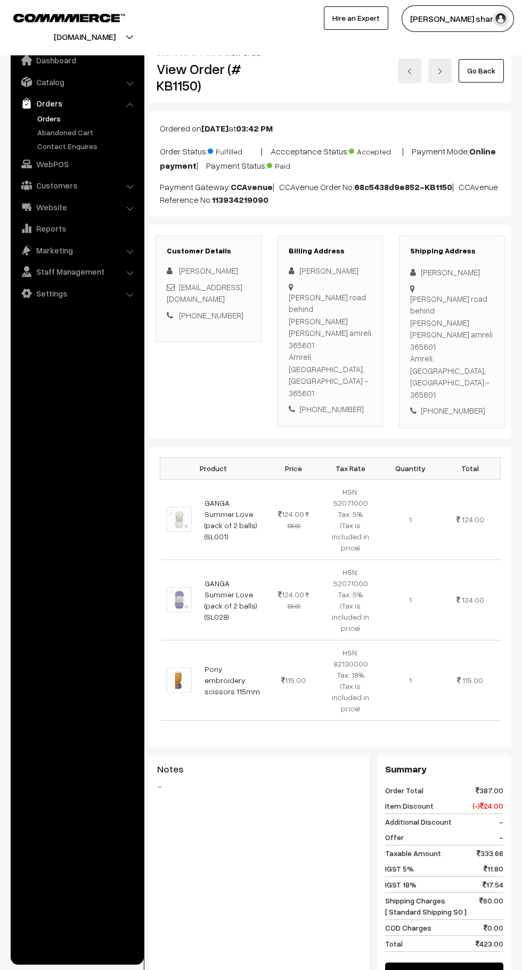
click at [481, 71] on link "Go Back" at bounding box center [480, 70] width 45 height 23
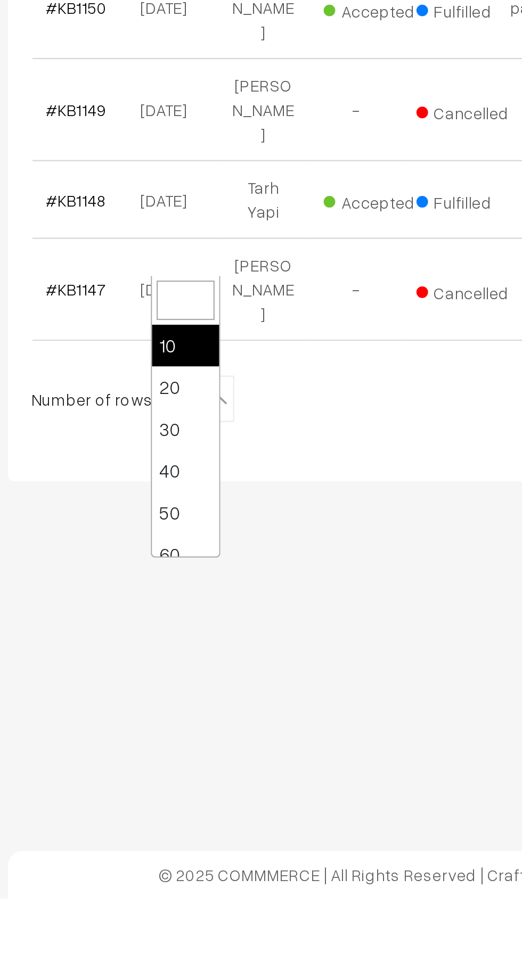
scroll to position [85, 0]
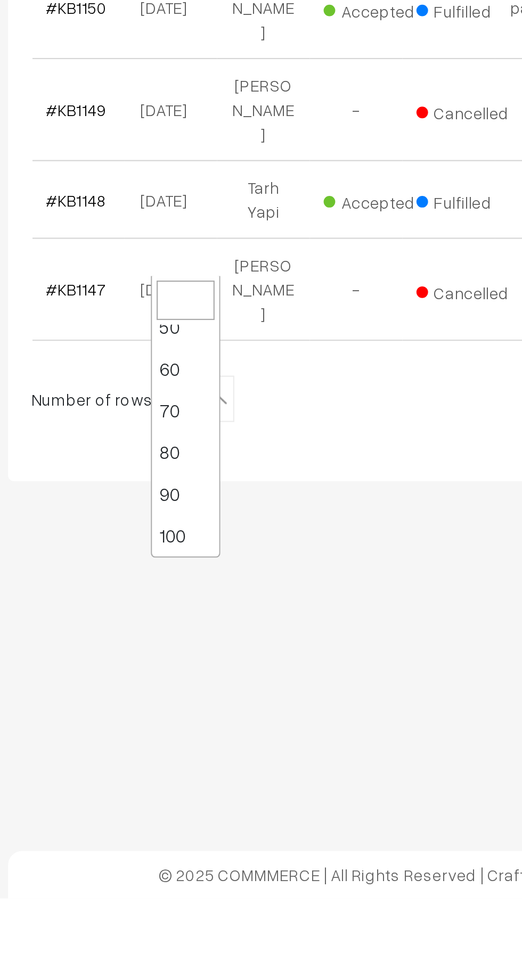
select select "100"
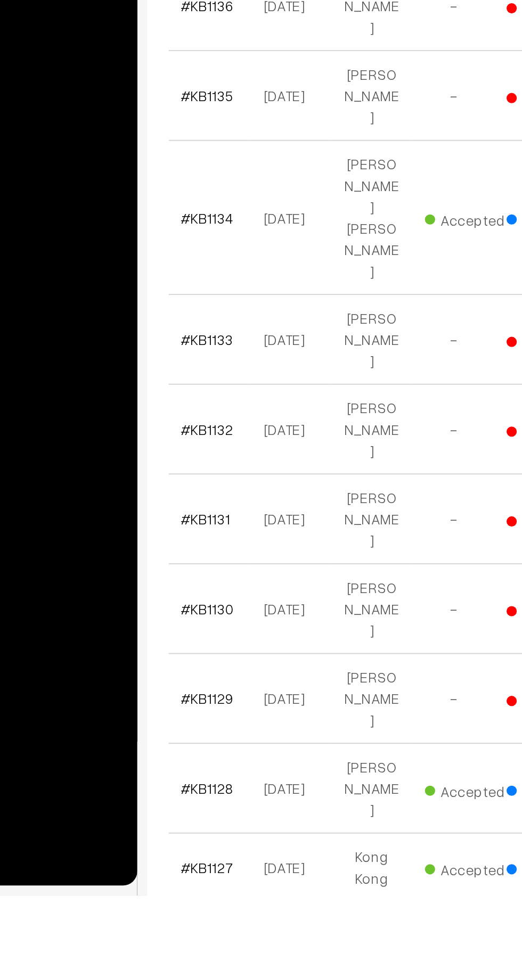
scroll to position [704, 0]
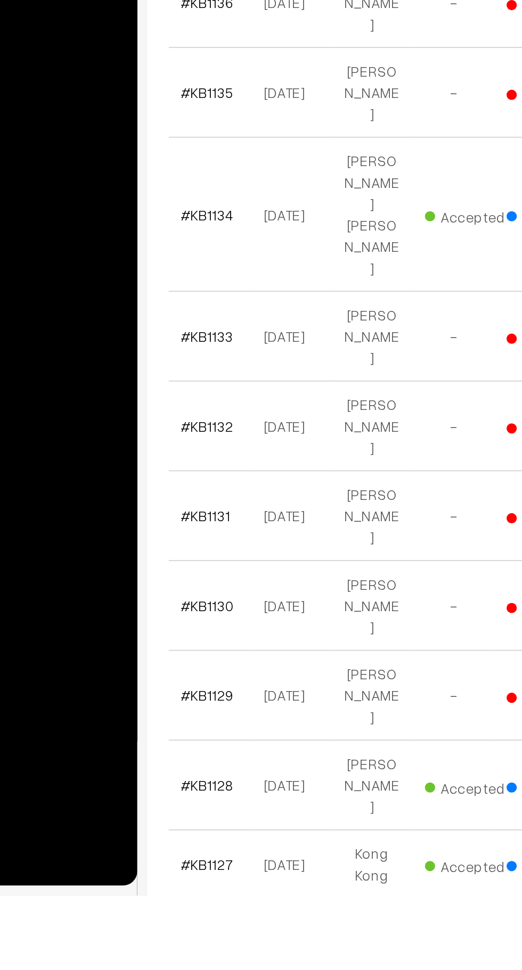
click at [181, 969] on link "#KB1126" at bounding box center [181, 989] width 28 height 9
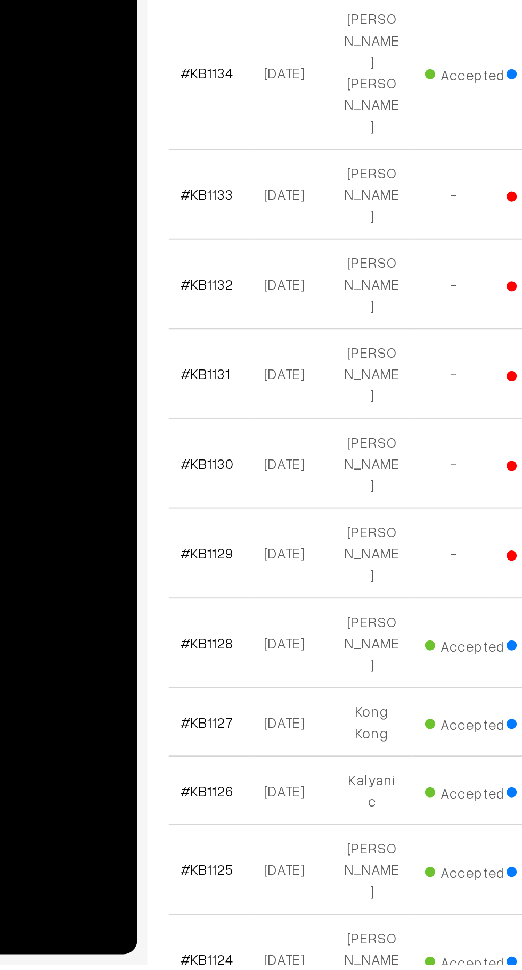
scroll to position [825, 0]
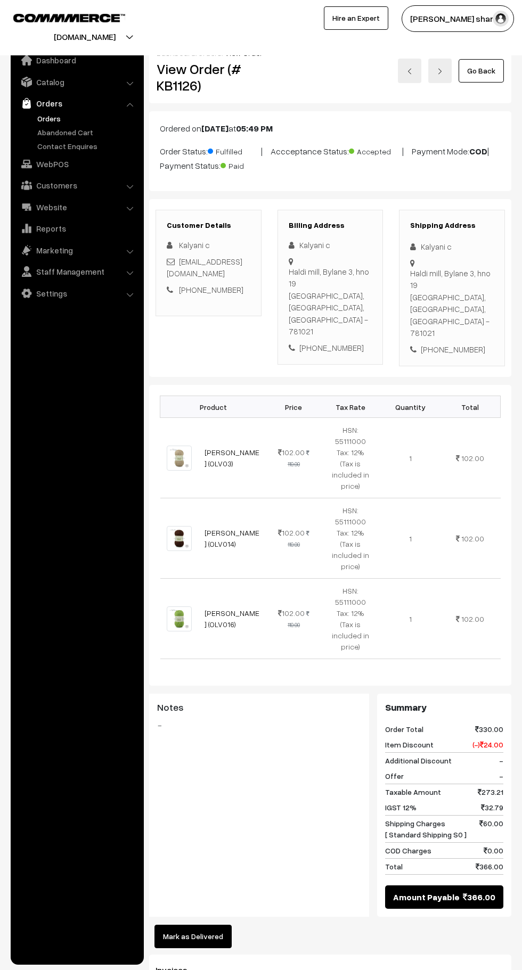
scroll to position [262, 0]
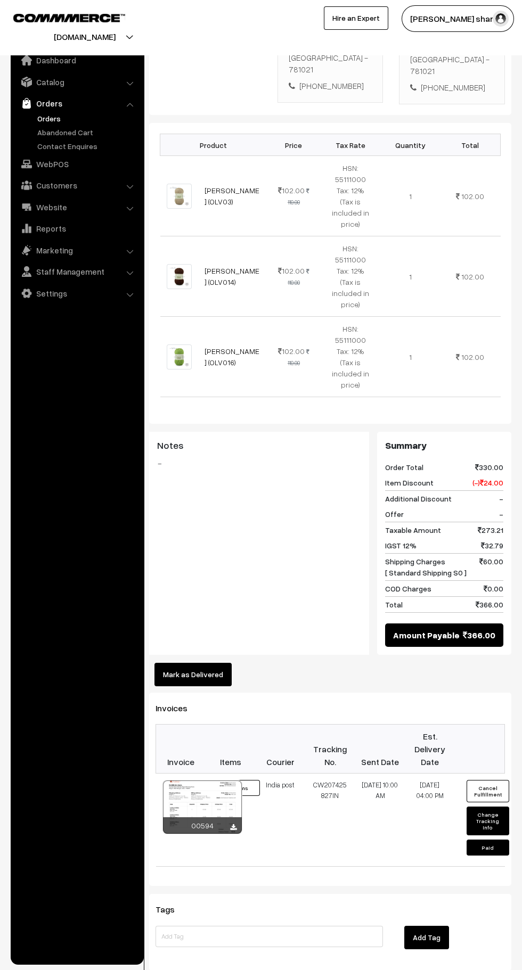
click at [208, 663] on button "Mark as Delivered" at bounding box center [192, 674] width 77 height 23
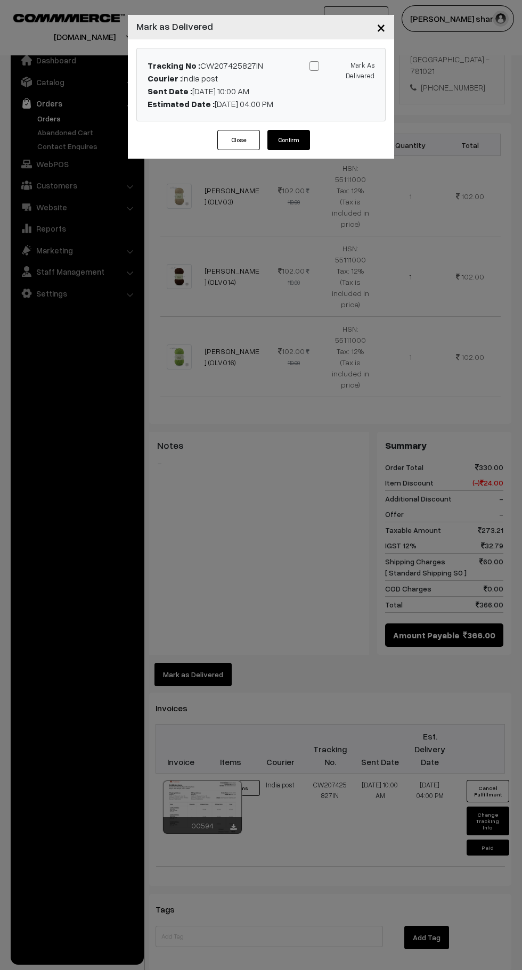
click at [336, 65] on input "Mark As Delivered" at bounding box center [339, 64] width 7 height 7
checkbox input "true"
click at [295, 145] on button "Confirm" at bounding box center [288, 140] width 43 height 20
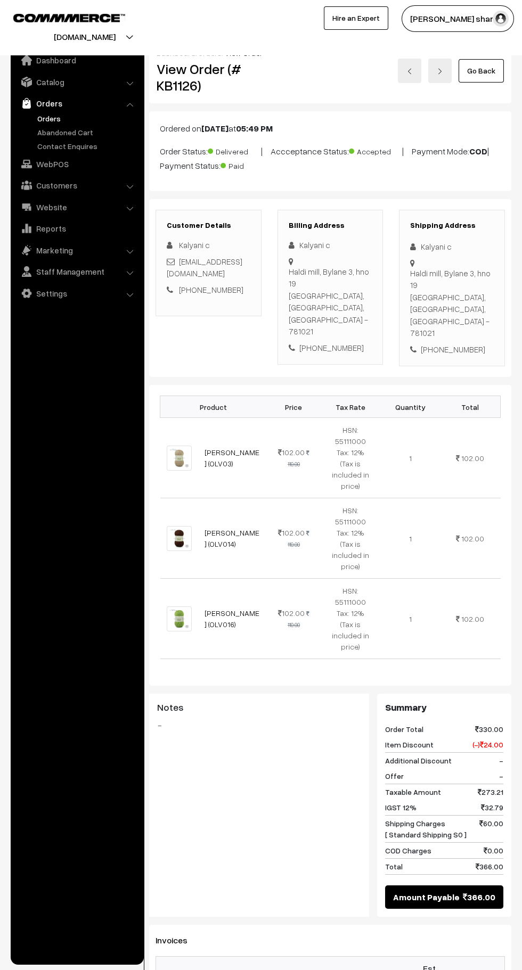
click at [487, 76] on link "Go Back" at bounding box center [480, 70] width 45 height 23
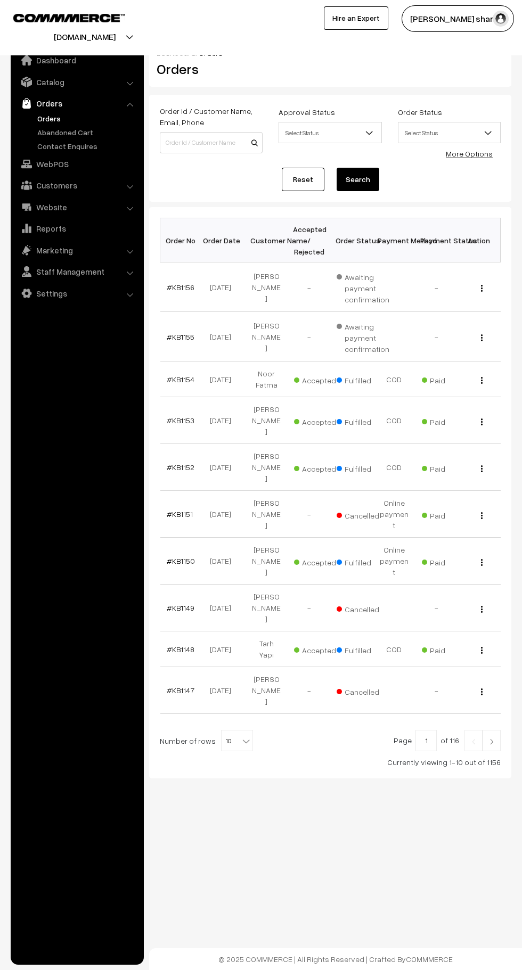
click at [242, 736] on b at bounding box center [246, 741] width 11 height 11
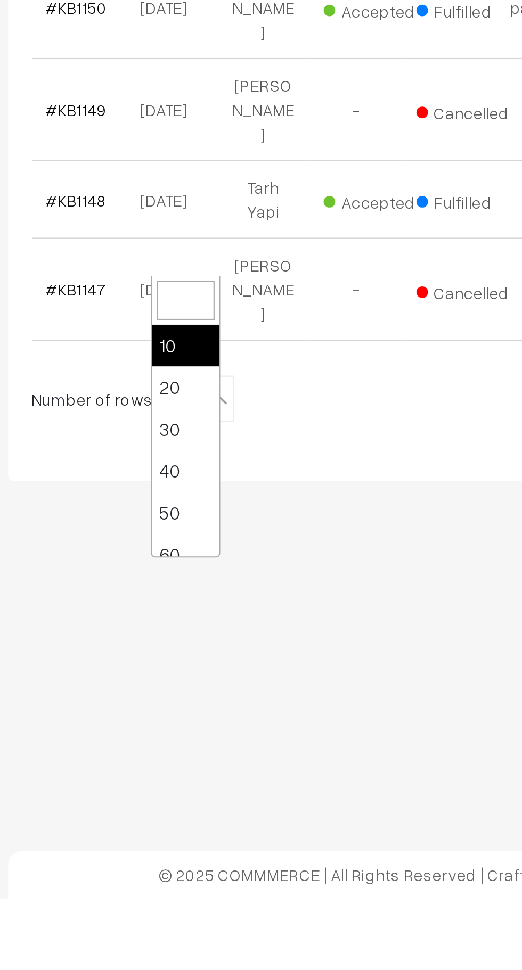
scroll to position [85, 0]
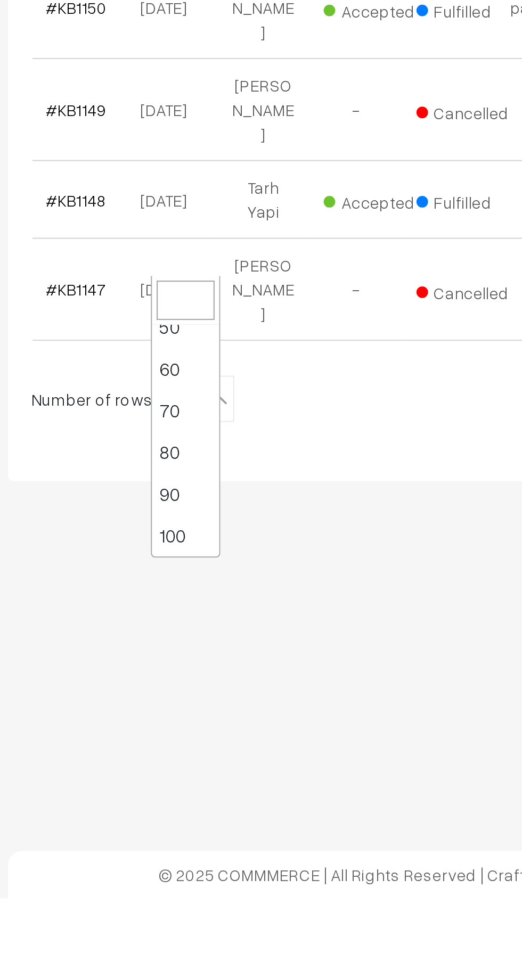
select select "100"
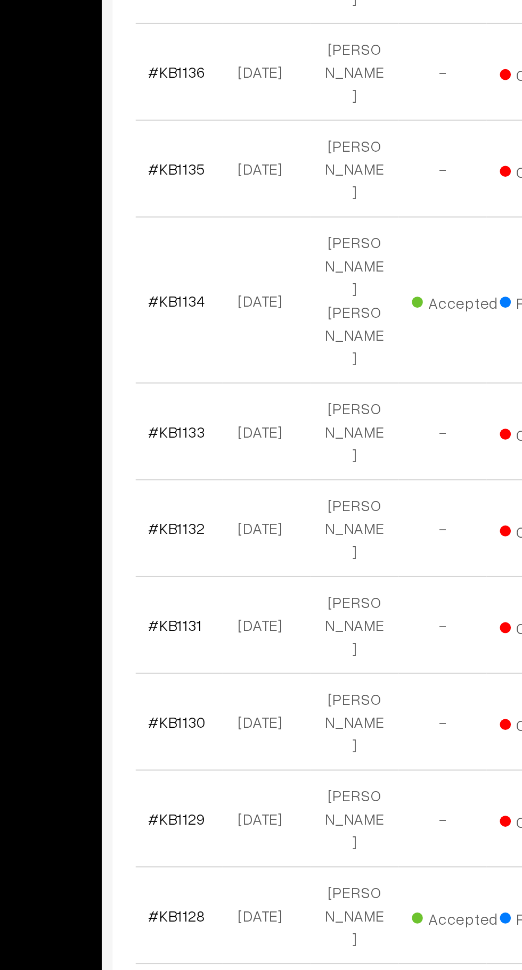
scroll to position [793, 0]
click at [184, 861] on link "#KB1127" at bounding box center [181, 865] width 28 height 9
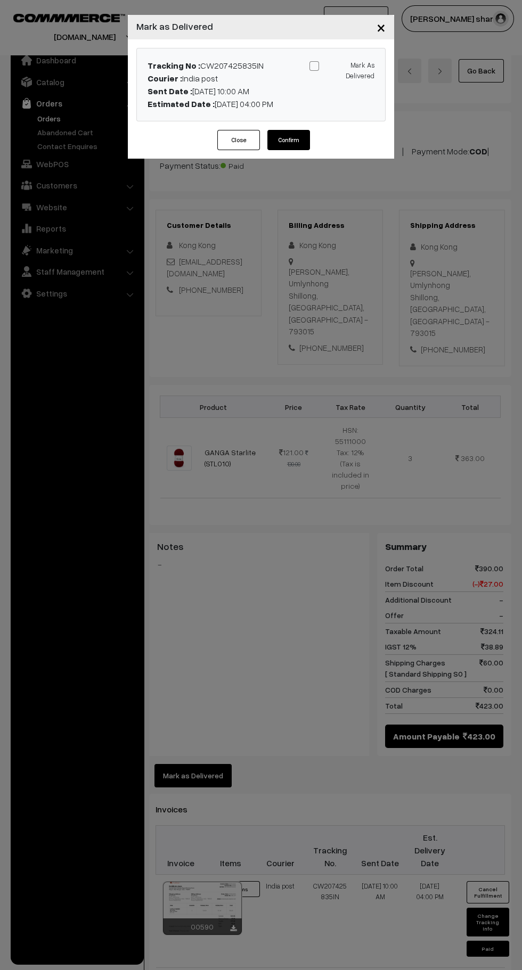
click at [314, 66] on span at bounding box center [314, 66] width 10 height 10
click at [336, 66] on input "Mark As Delivered" at bounding box center [339, 64] width 7 height 7
checkbox input "true"
click at [300, 148] on button "Confirm" at bounding box center [288, 140] width 43 height 20
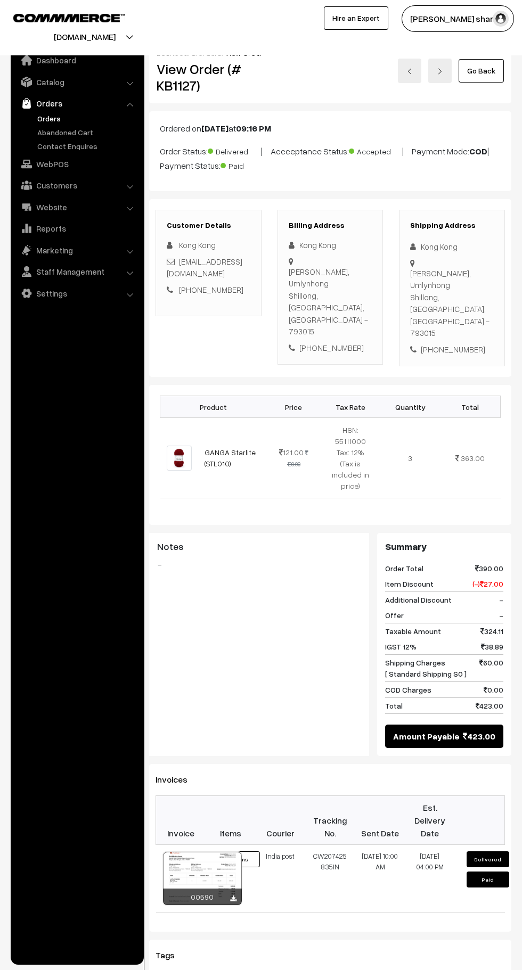
click at [488, 75] on link "Go Back" at bounding box center [480, 70] width 45 height 23
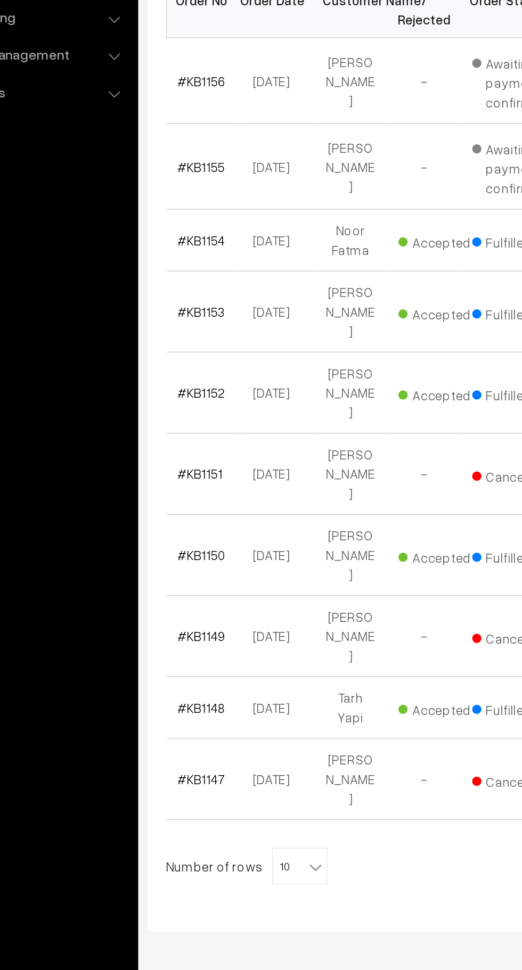
click at [228, 684] on body "Thank you for showing interest. Our team will call you shortly. Close knitbirds…" at bounding box center [261, 485] width 522 height 970
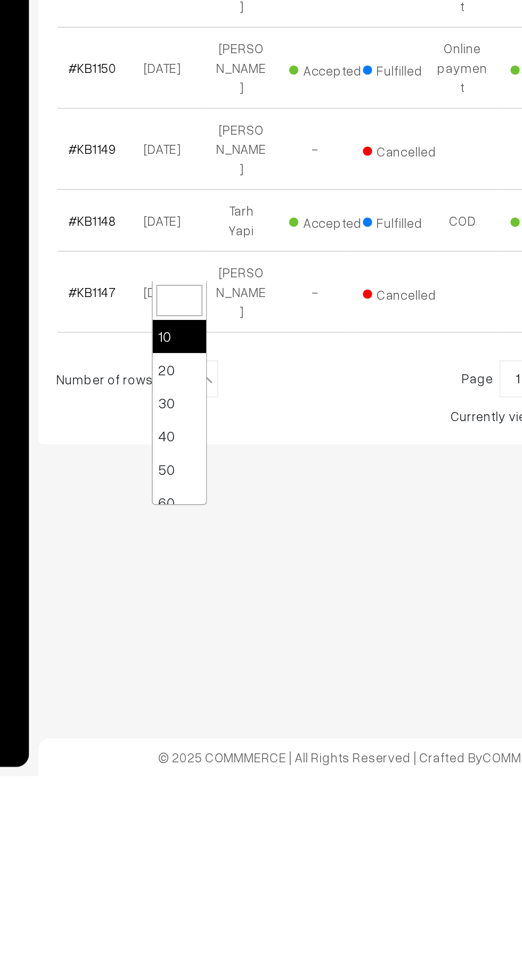
scroll to position [85, 0]
select select "100"
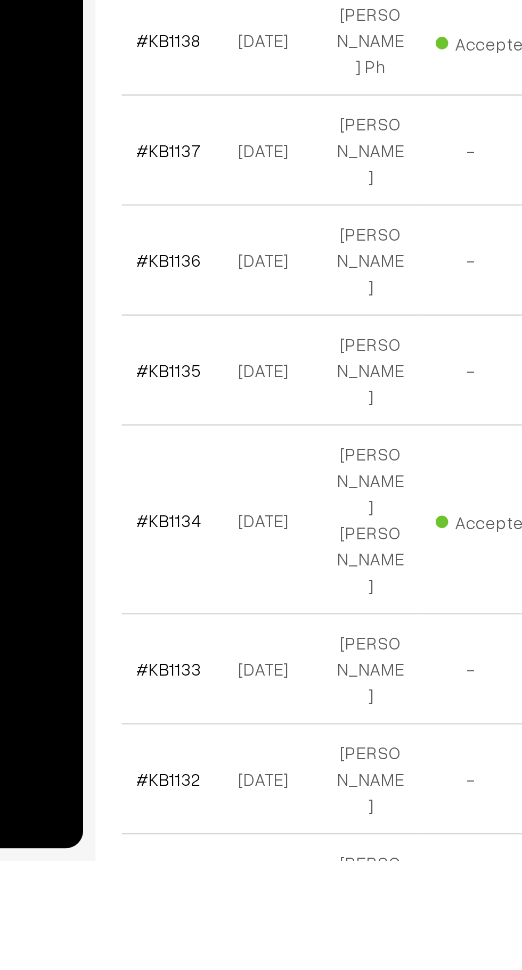
scroll to position [496, 0]
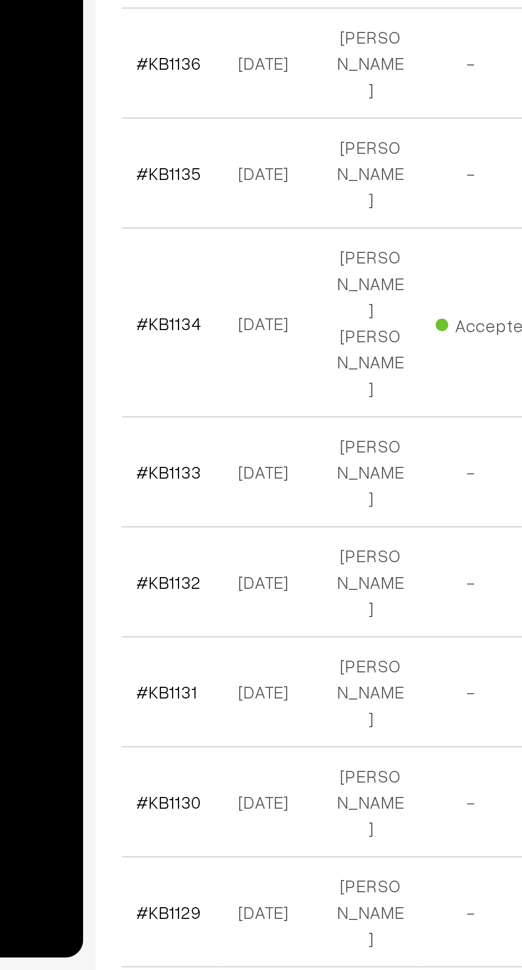
scroll to position [624, 0]
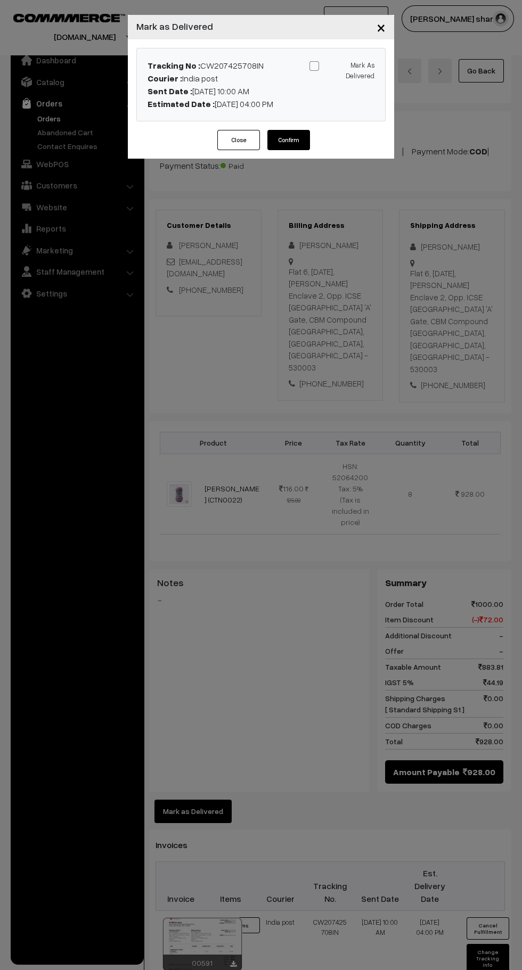
click at [315, 81] on label "Mark As Delivered" at bounding box center [341, 70] width 65 height 22
click at [336, 68] on input "Mark As Delivered" at bounding box center [339, 64] width 7 height 7
checkbox input "true"
click at [299, 149] on button "Confirm" at bounding box center [288, 140] width 43 height 20
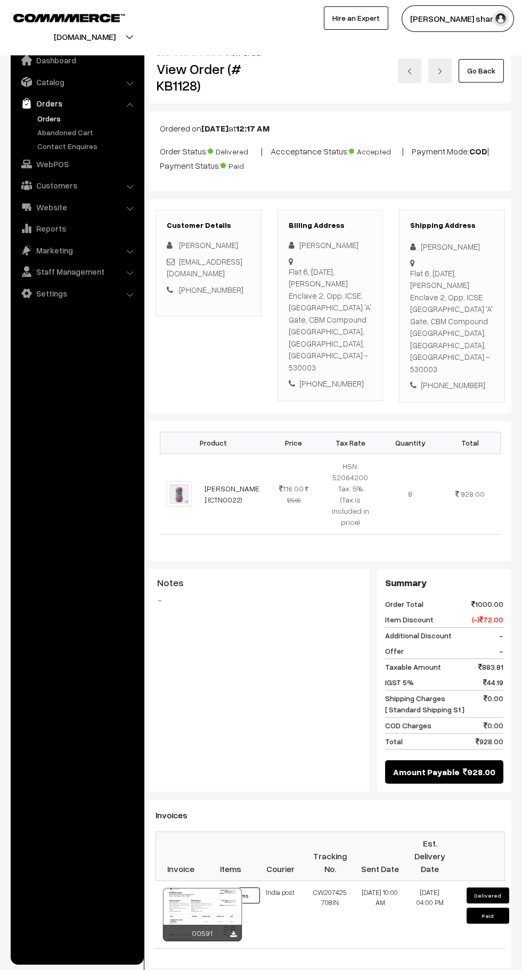
click at [479, 70] on link "Go Back" at bounding box center [480, 70] width 45 height 23
